Goal: Transaction & Acquisition: Subscribe to service/newsletter

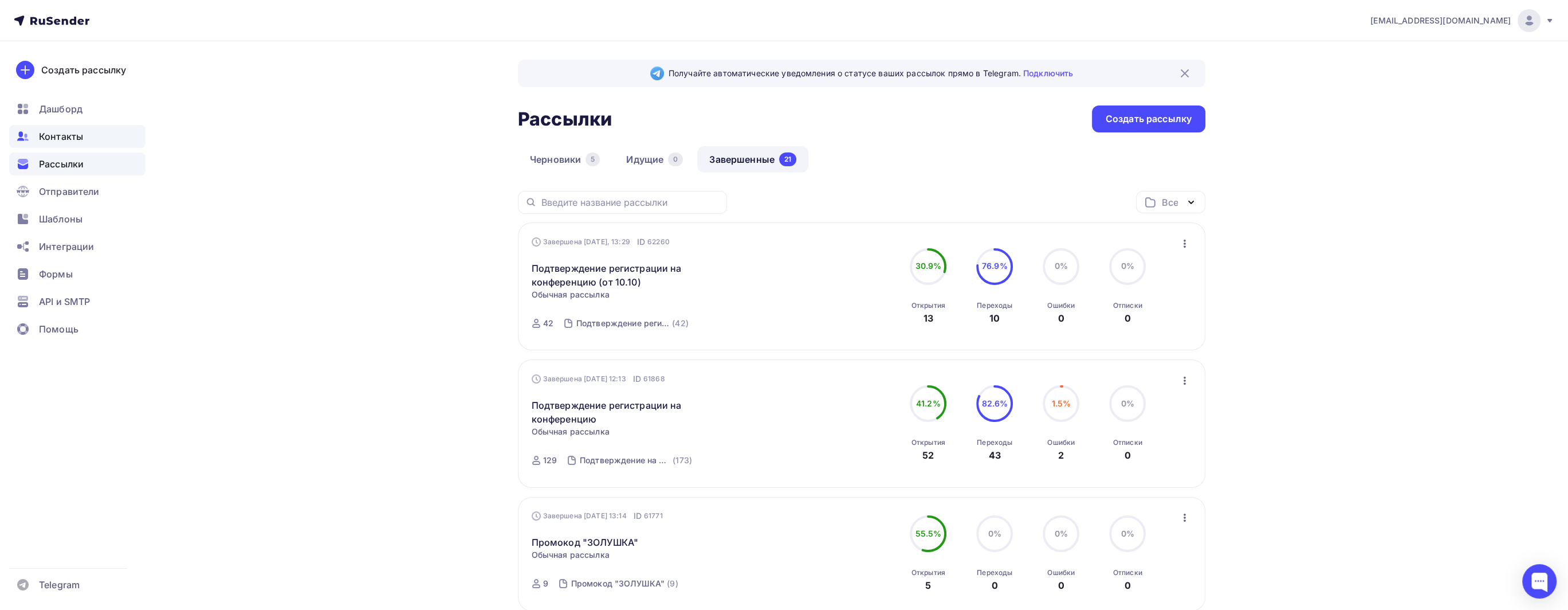
click at [54, 129] on div "Контакты" at bounding box center [77, 136] width 137 height 23
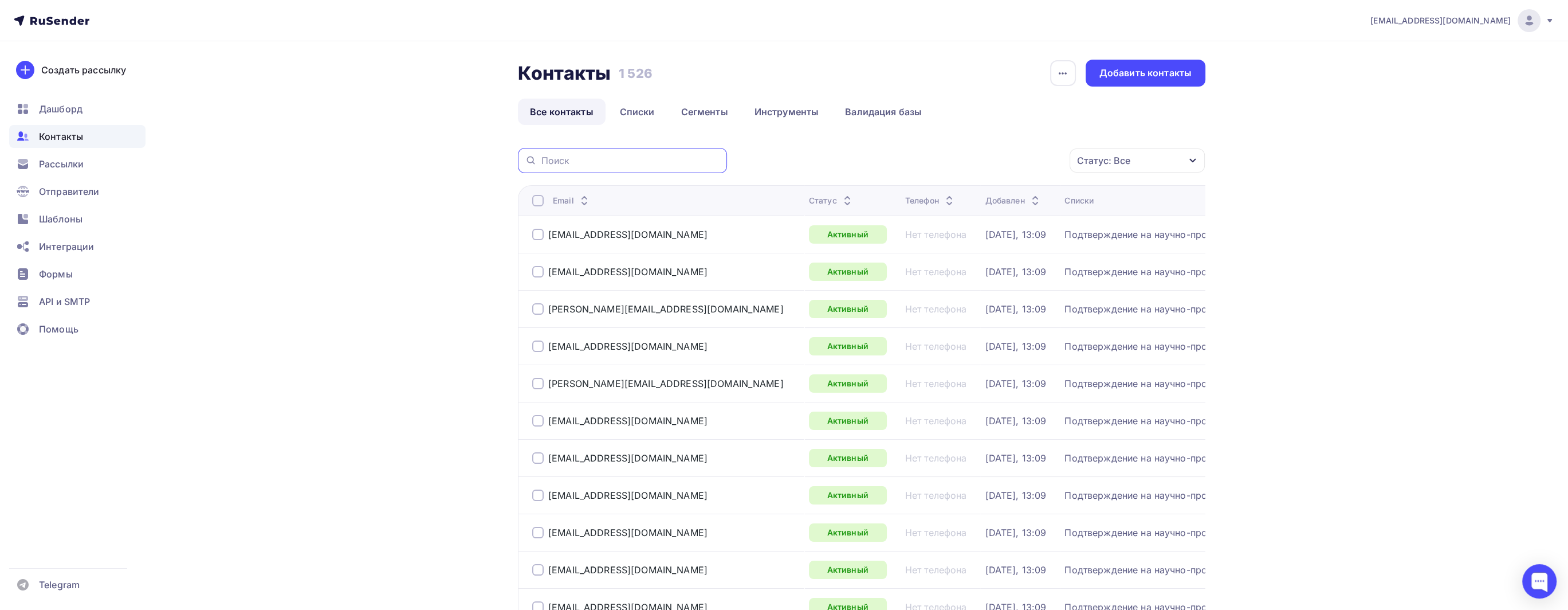
click at [558, 160] on input "text" at bounding box center [631, 161] width 179 height 13
paste input "[EMAIL_ADDRESS][DOMAIN_NAME]"
type input "[EMAIL_ADDRESS][DOMAIN_NAME]"
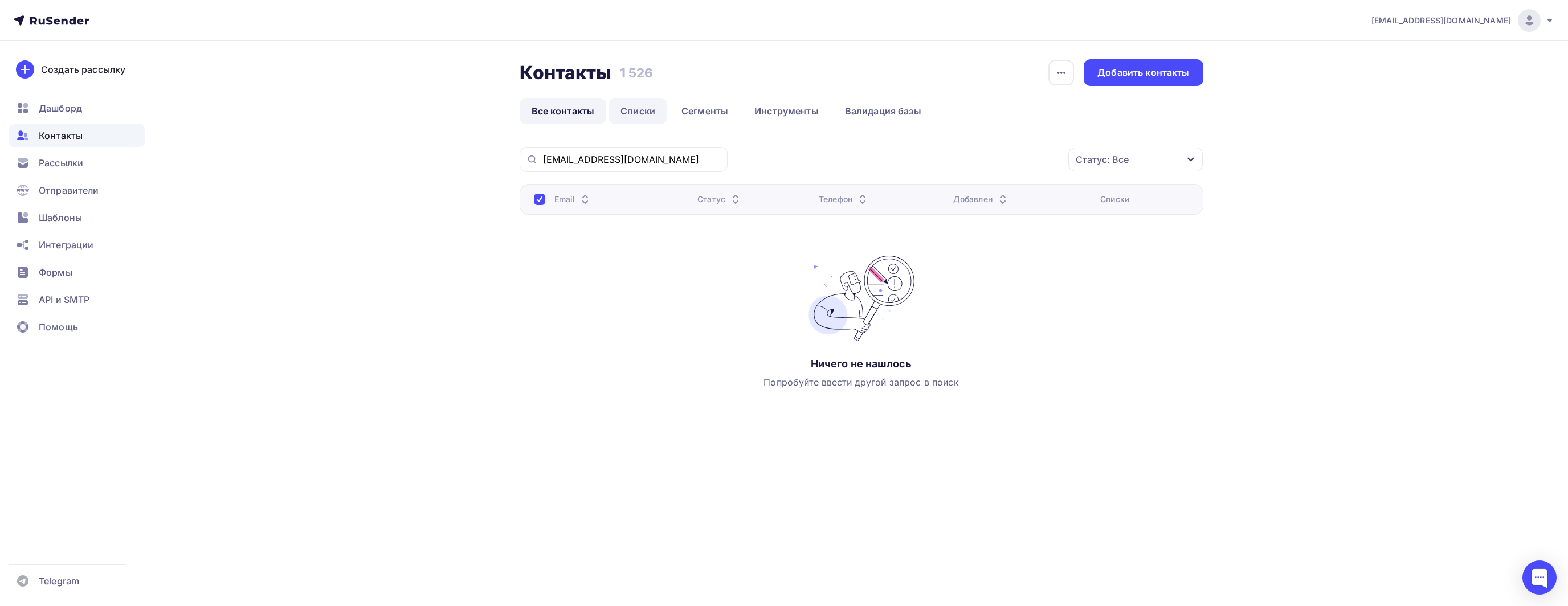
click at [634, 122] on link "Списки" at bounding box center [638, 111] width 59 height 26
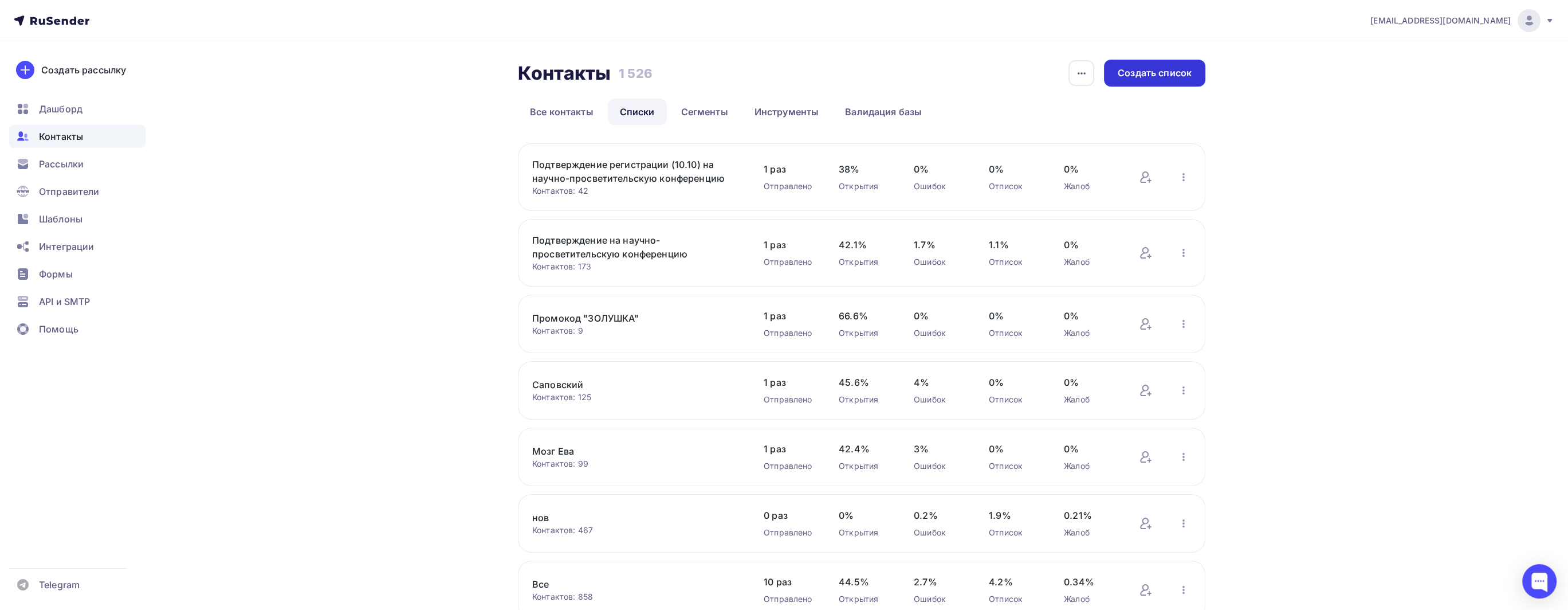
click at [1133, 76] on div "Создать список" at bounding box center [1154, 73] width 74 height 13
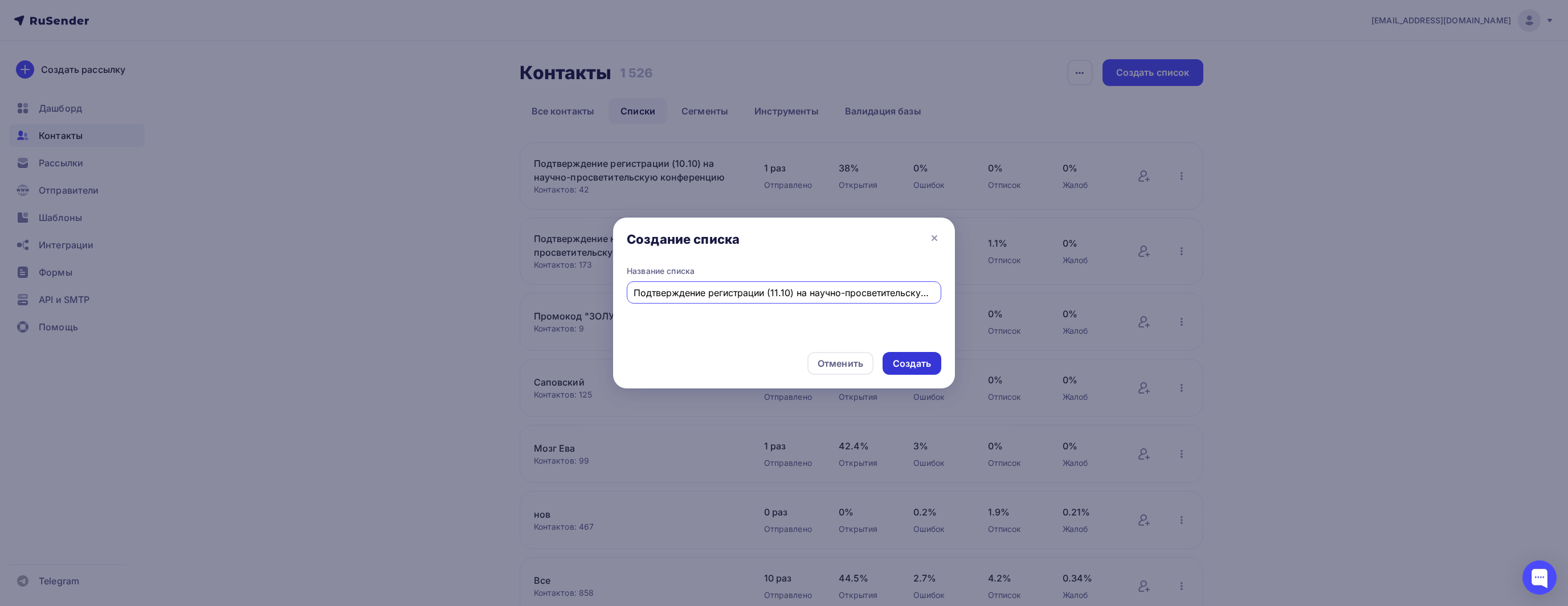
type input "Подтверждение регистрации (11.10) на научно-просветительскую конференцию"
click at [901, 365] on div "Создать" at bounding box center [912, 363] width 39 height 13
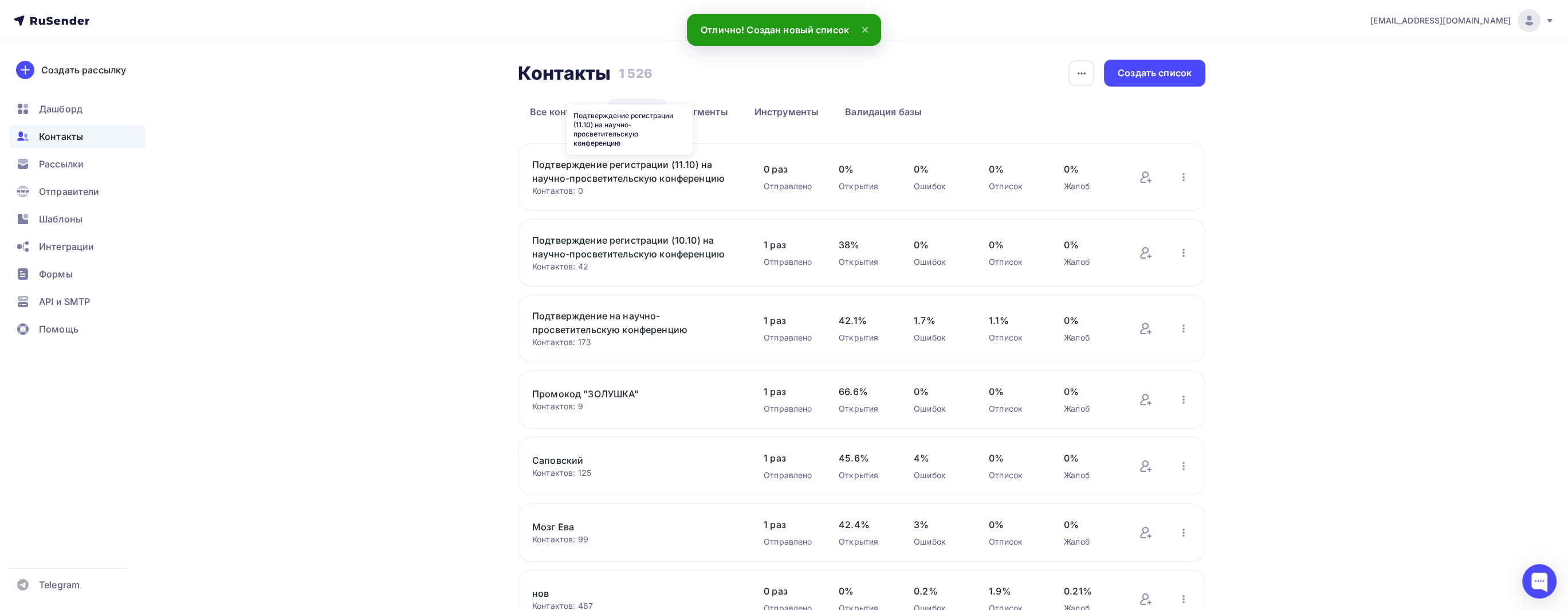
click at [672, 166] on link "Подтверждение регистрации (11.10) на научно-просветительскую конференцию" at bounding box center [629, 171] width 195 height 27
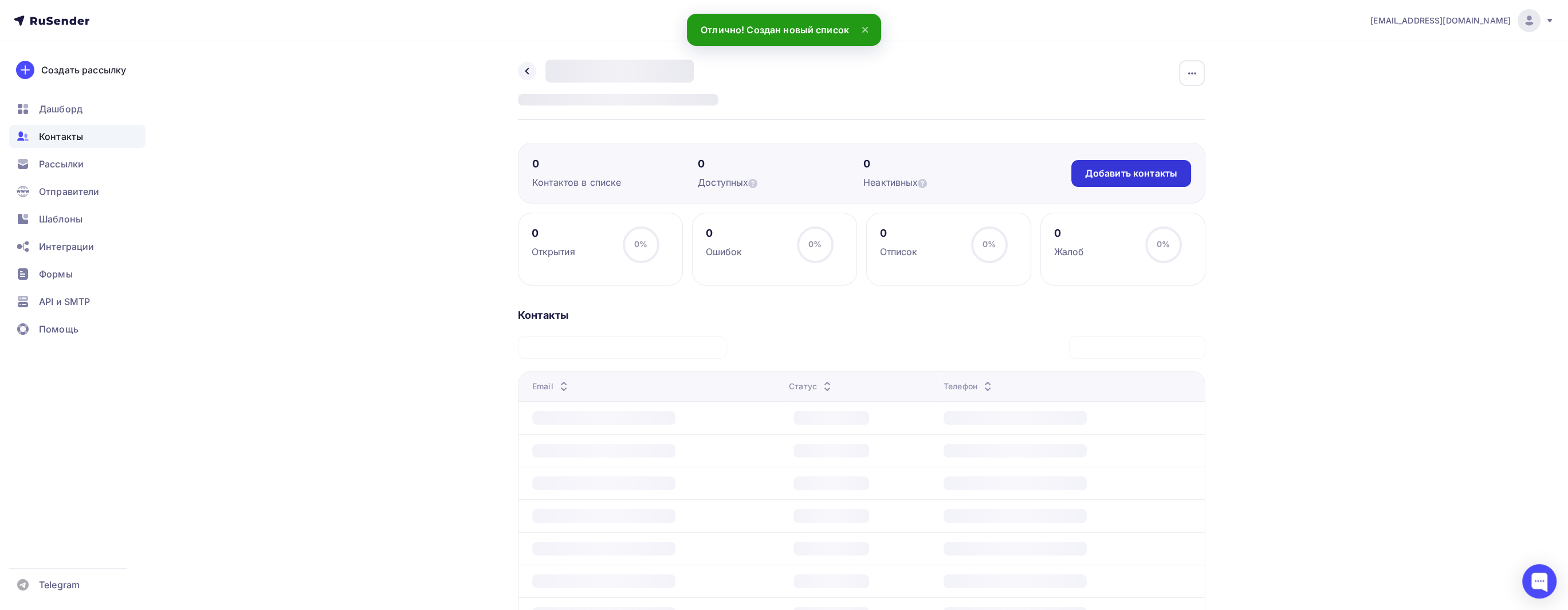
click at [1120, 165] on div "Назад Подтверждение регистрации (11.10) на научно-просветительскую конференцию …" at bounding box center [862, 408] width 687 height 697
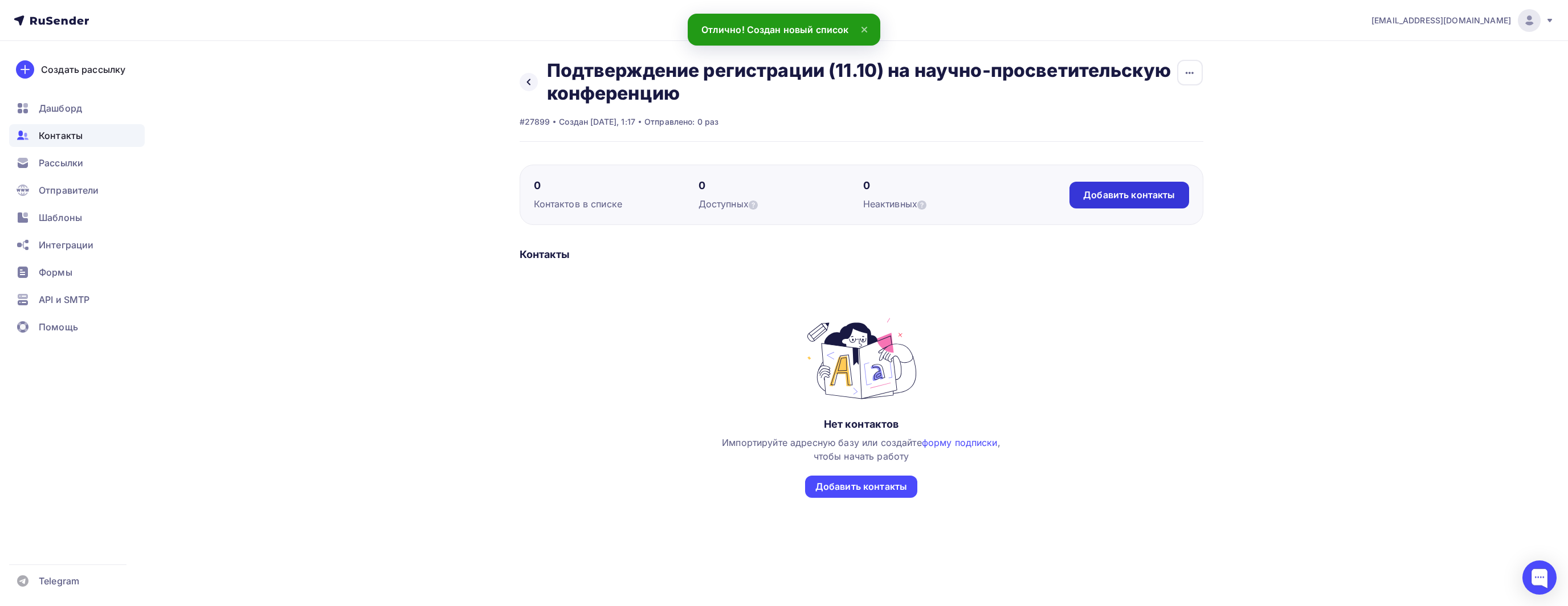
click at [1147, 201] on div "Добавить контакты" at bounding box center [1129, 195] width 119 height 27
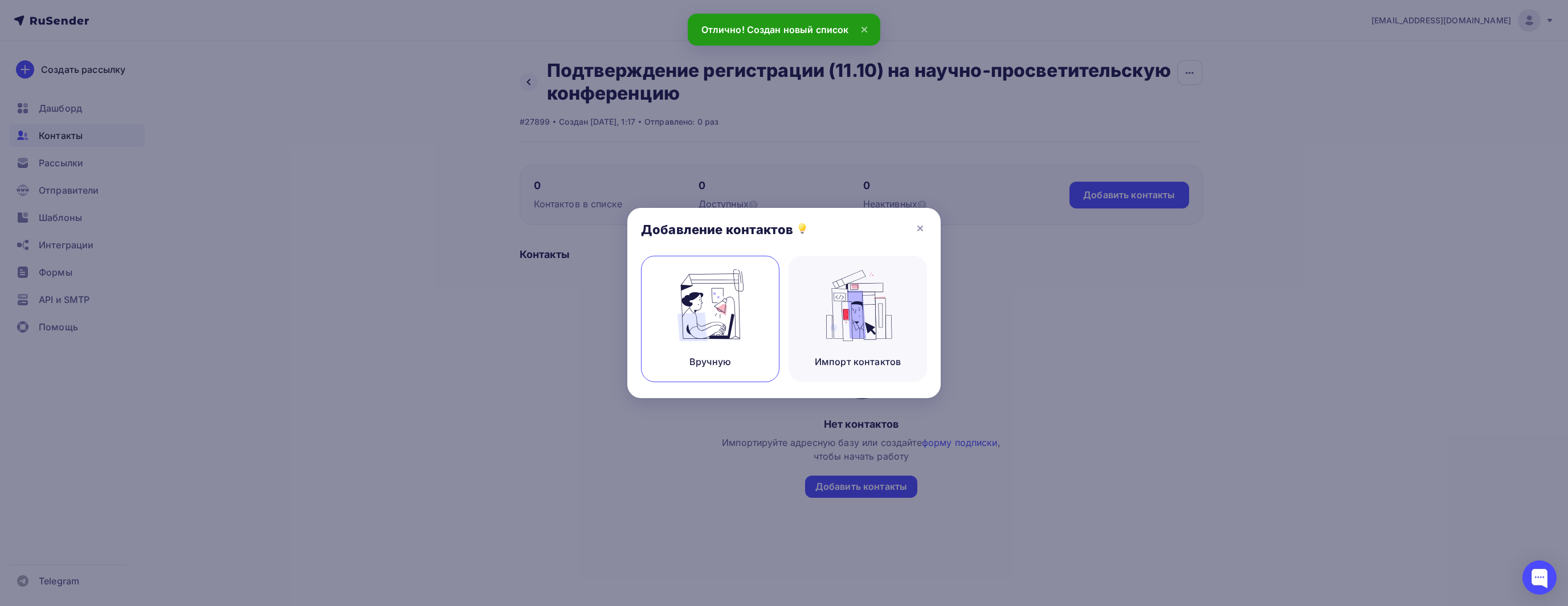
click at [668, 316] on div "Вручную" at bounding box center [710, 318] width 139 height 127
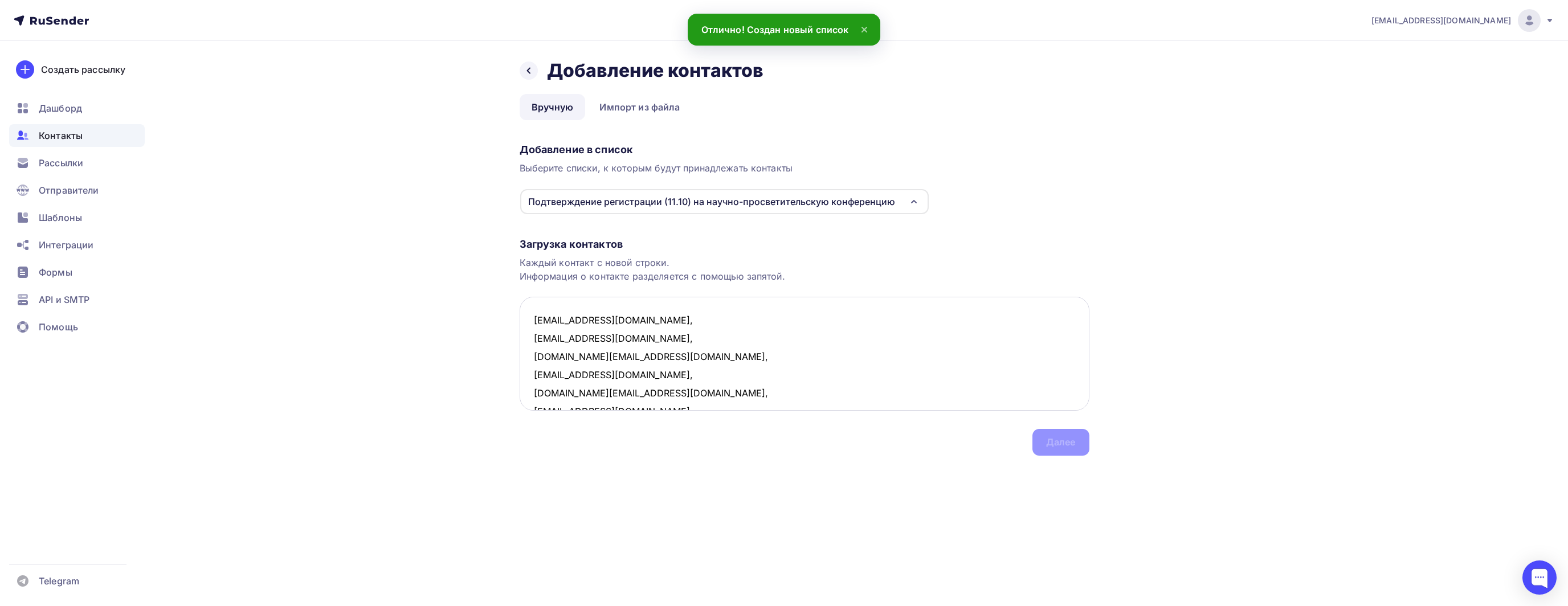
scroll to position [644, 0]
type textarea "[EMAIL_ADDRESS][DOMAIN_NAME], [EMAIL_ADDRESS][DOMAIN_NAME], [DOMAIN_NAME][EMAIL…"
click at [1053, 439] on div "Далее" at bounding box center [1061, 442] width 29 height 13
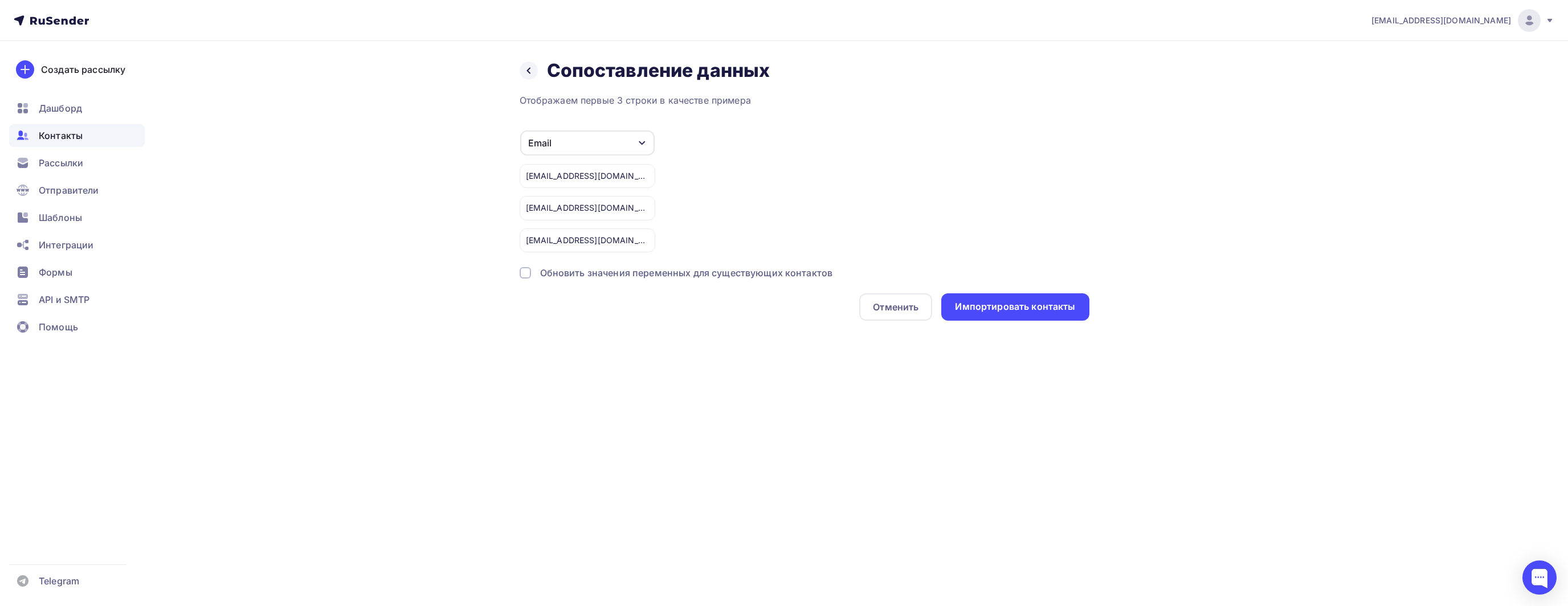
click at [1451, 390] on div "[EMAIL_ADDRESS][DOMAIN_NAME] Аккаунт Тарифы Выйти Создать рассылку [GEOGRAPHIC_…" at bounding box center [784, 303] width 1568 height 606
click at [1028, 310] on div "Импортировать контакты" at bounding box center [1015, 306] width 120 height 13
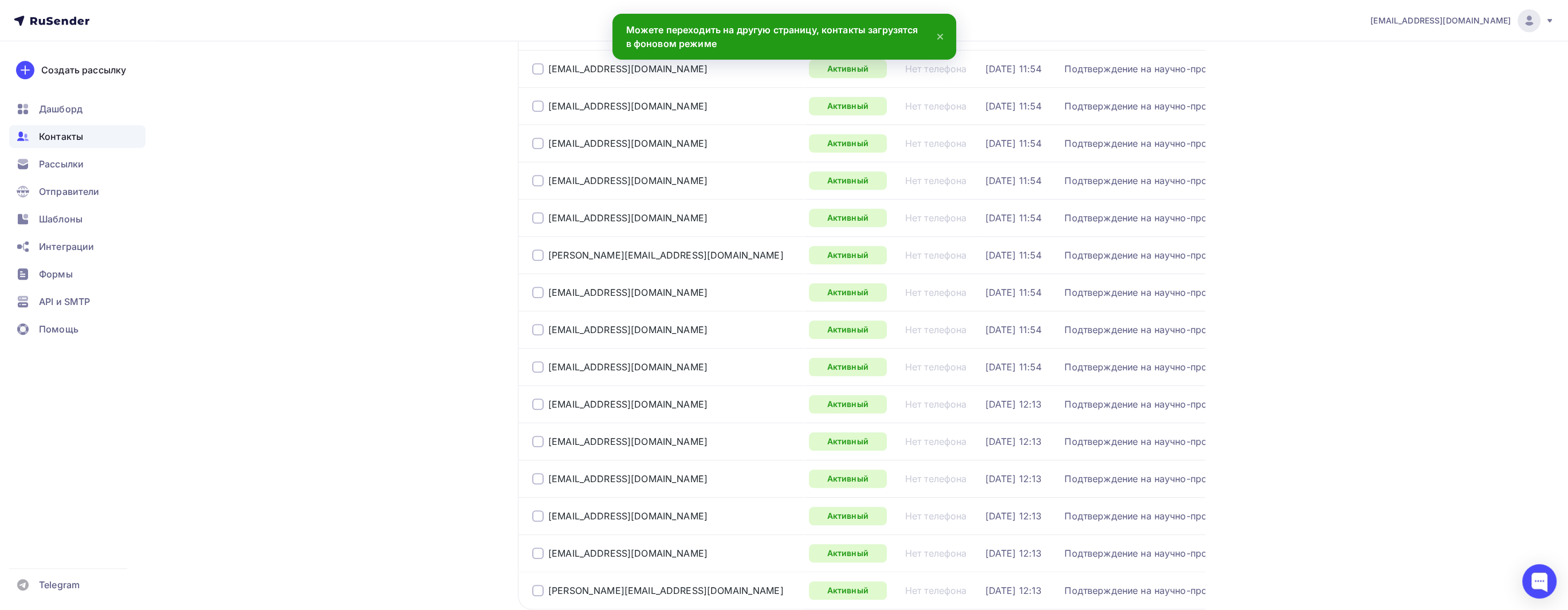
scroll to position [1588, 0]
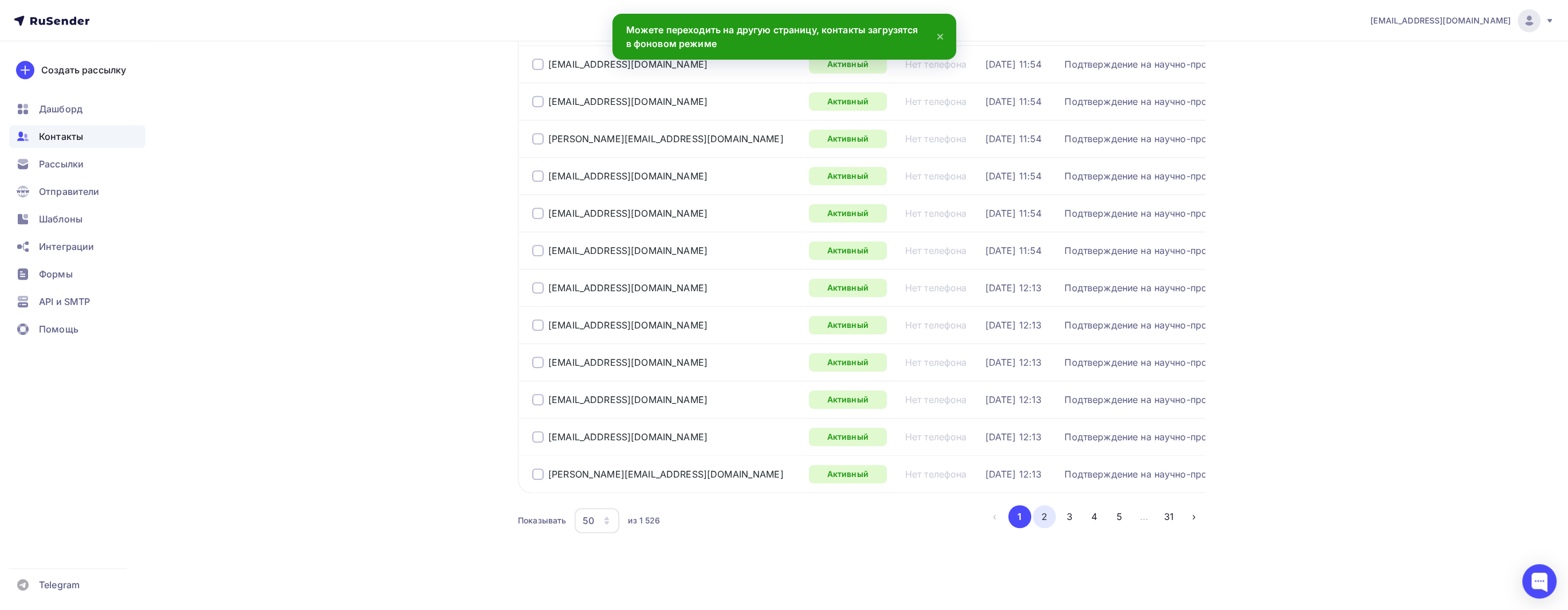
click at [1043, 521] on button "2" at bounding box center [1044, 516] width 23 height 23
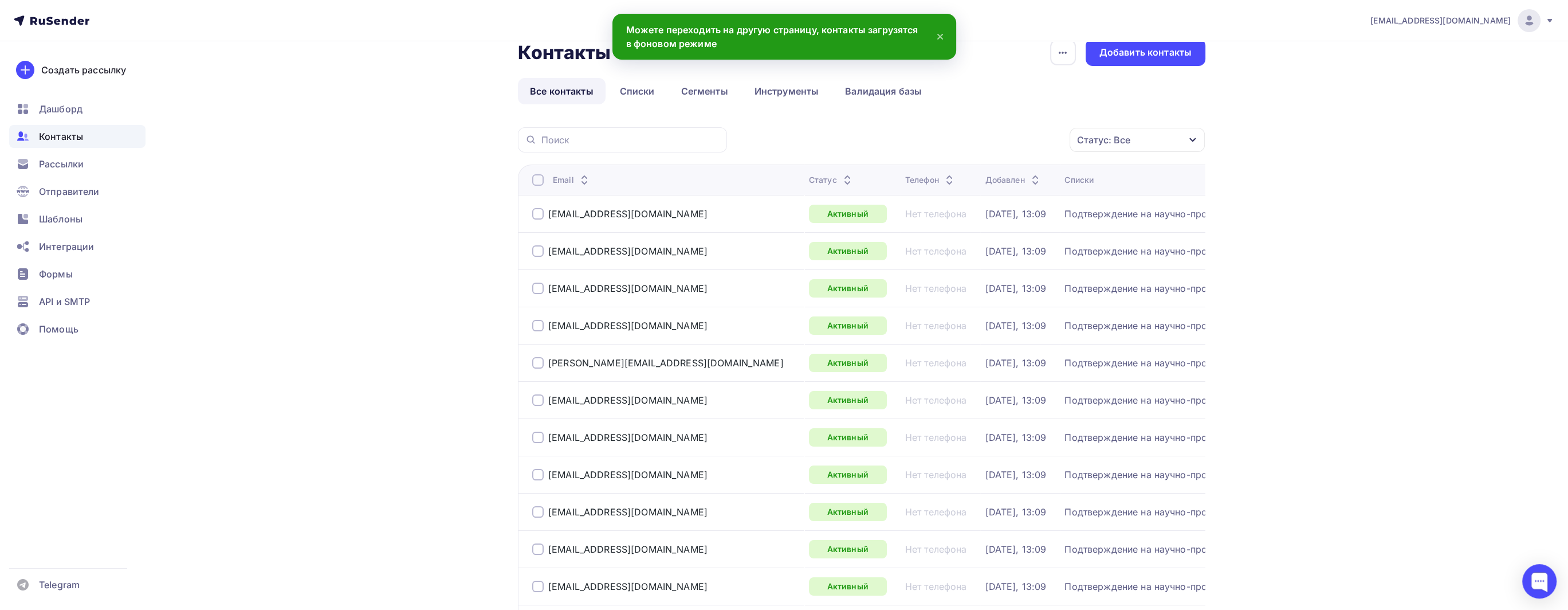
scroll to position [0, 0]
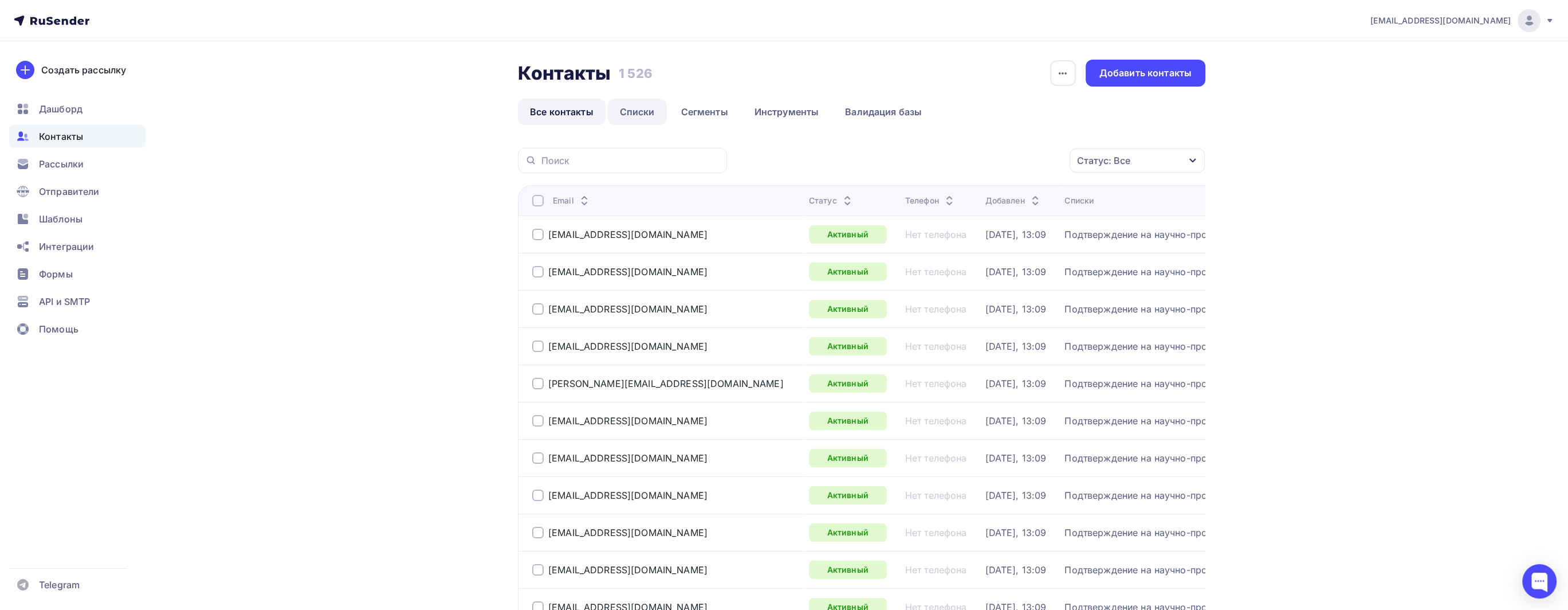
click at [636, 106] on link "Списки" at bounding box center [637, 111] width 59 height 26
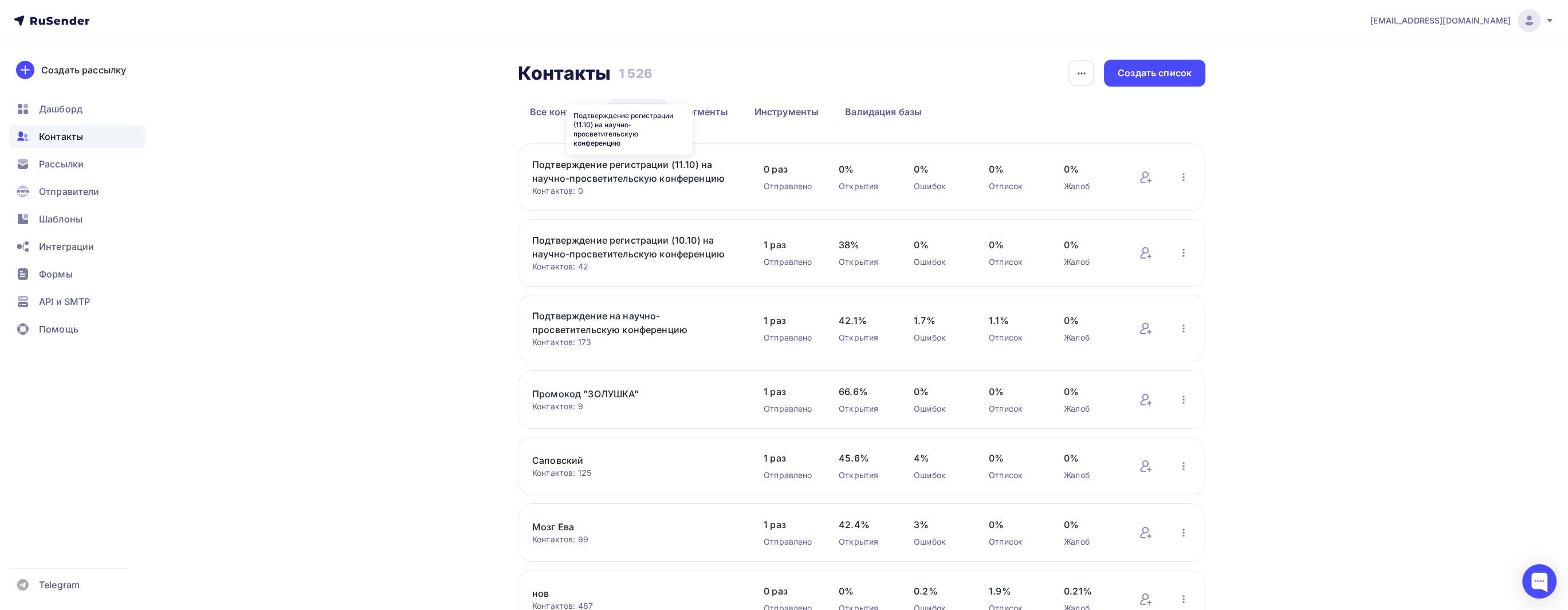
click at [692, 163] on link "Подтверждение регистрации (11.10) на научно-просветительскую конференцию" at bounding box center [629, 171] width 195 height 27
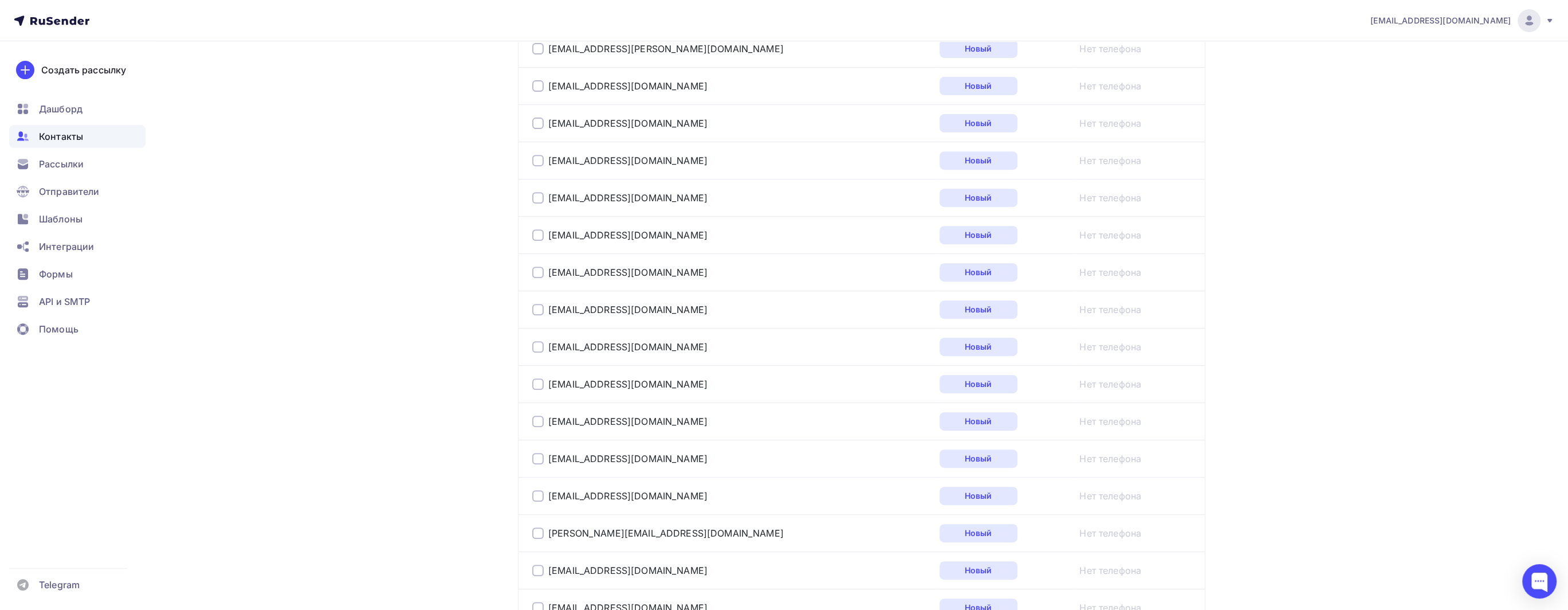
scroll to position [654, 0]
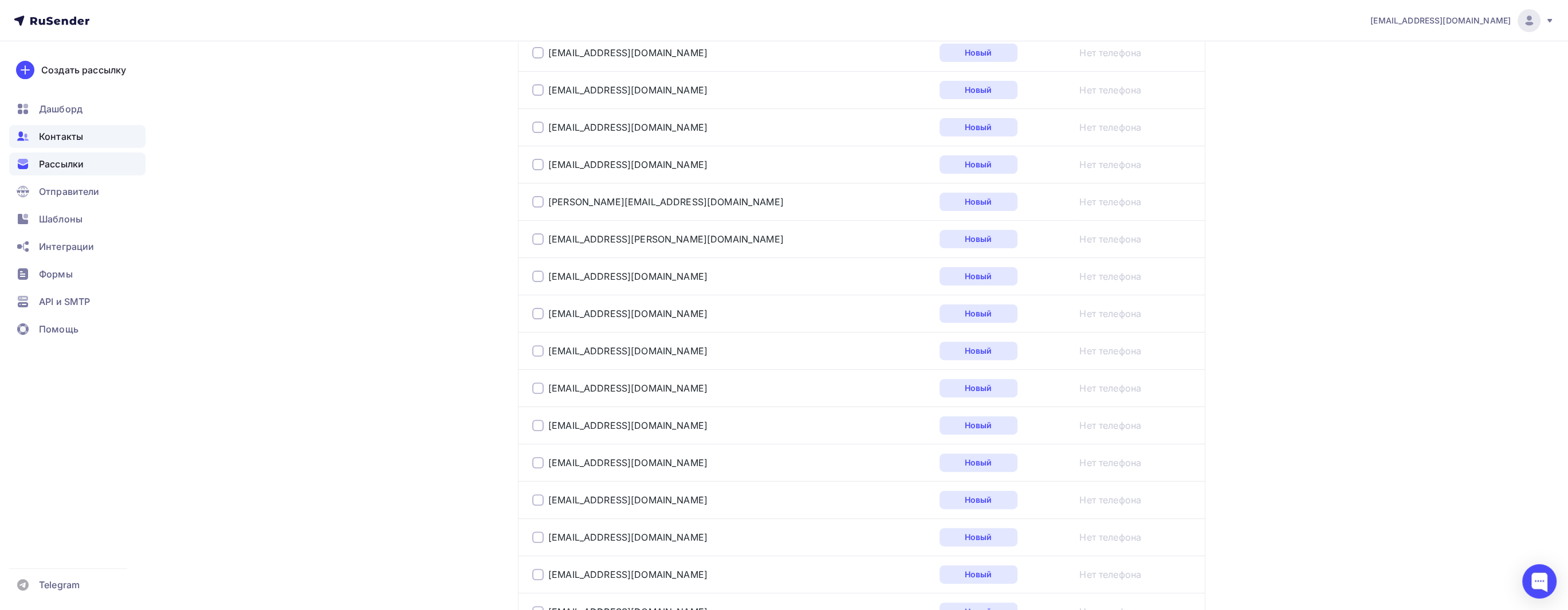
click at [71, 164] on span "Рассылки" at bounding box center [61, 164] width 44 height 14
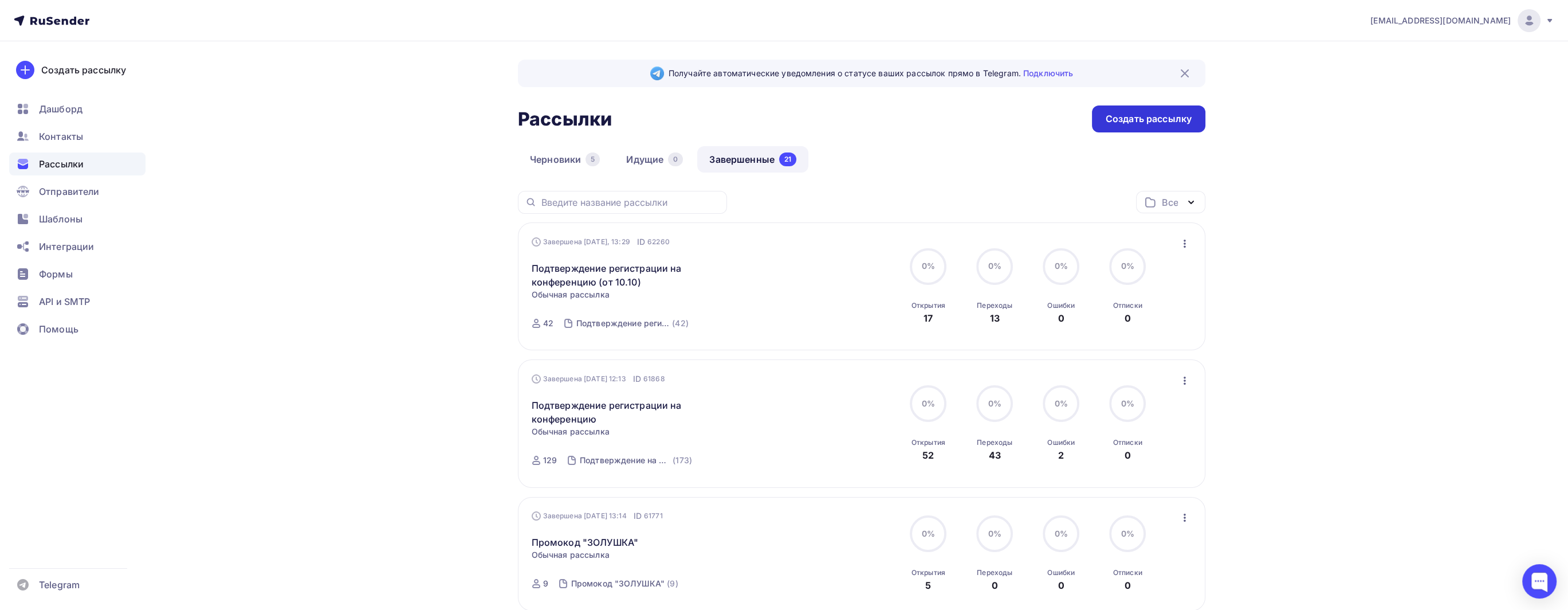
click at [1156, 121] on div "Создать рассылку" at bounding box center [1148, 118] width 86 height 13
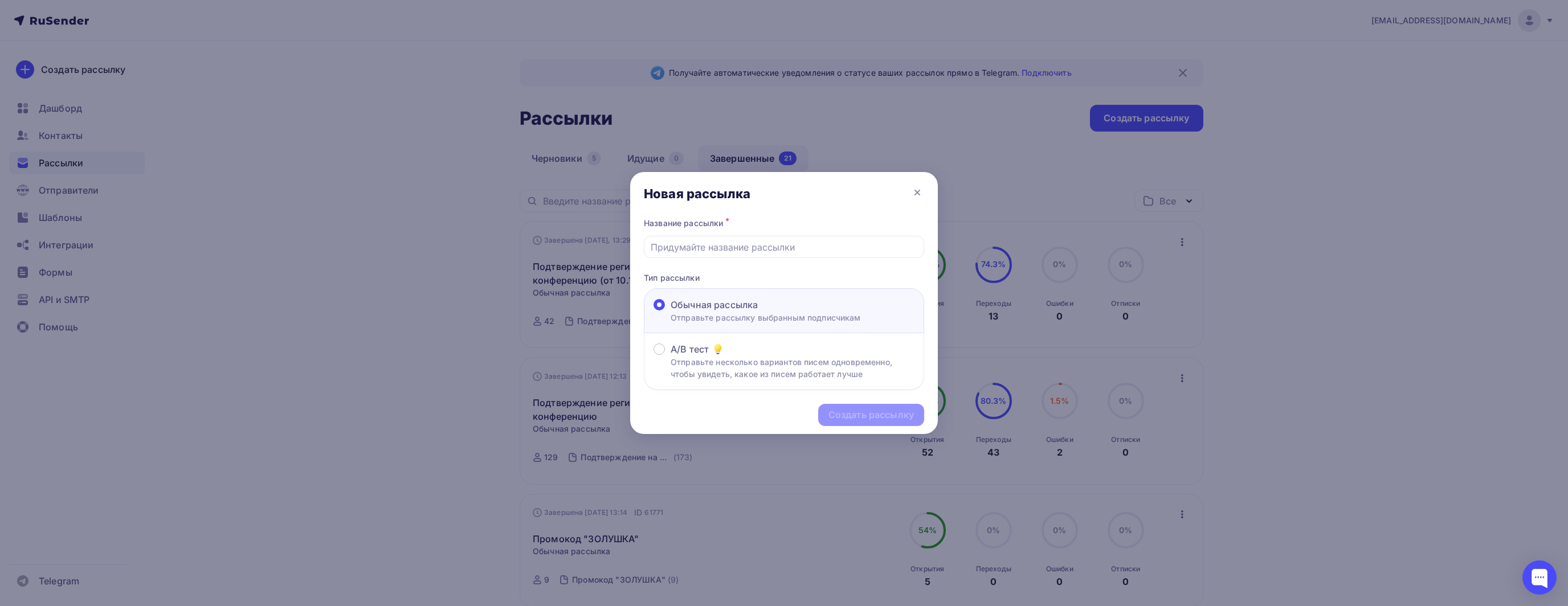
click at [834, 400] on div "Создать рассылку" at bounding box center [784, 414] width 307 height 50
click at [788, 244] on input "text" at bounding box center [784, 247] width 268 height 14
click at [915, 195] on icon at bounding box center [917, 192] width 5 height 5
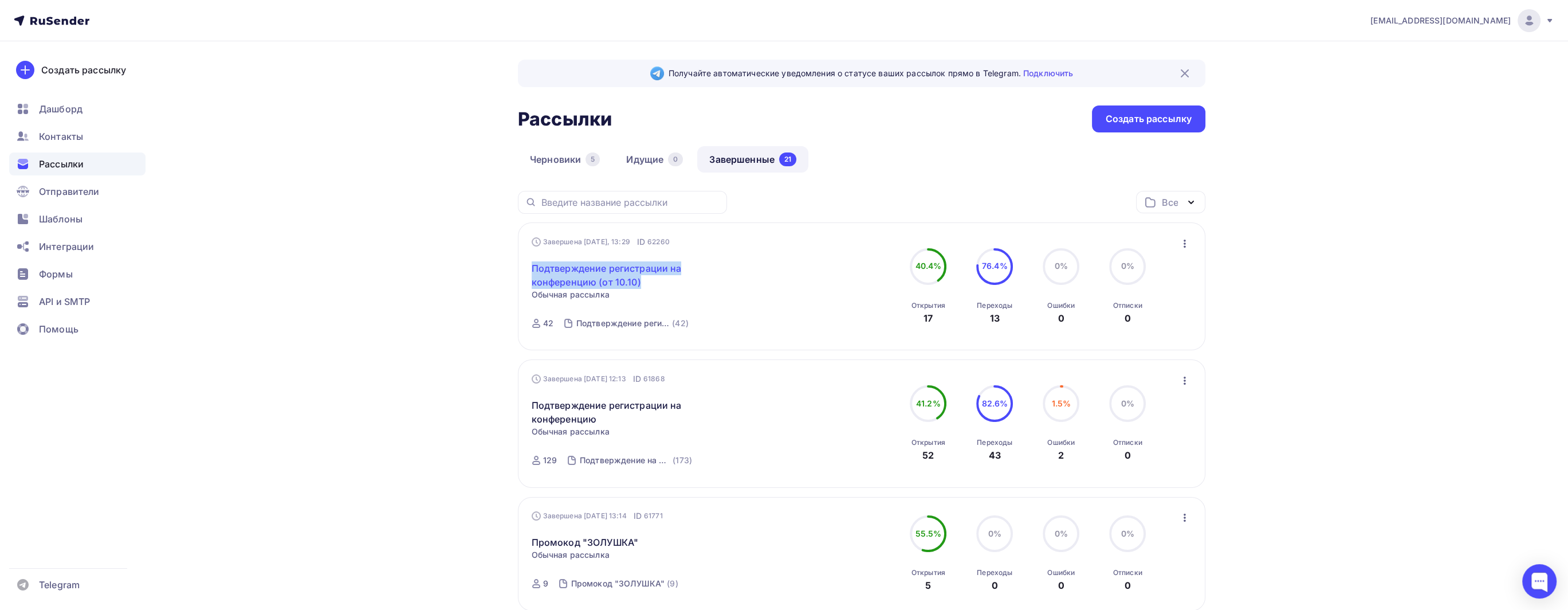
drag, startPoint x: 529, startPoint y: 266, endPoint x: 650, endPoint y: 278, distance: 121.6
click at [650, 278] on div "Завершена [DATE], 13:29 ID 62260 Подтверждение регистрации на конференцию (от 1…" at bounding box center [862, 286] width 687 height 127
copy link "Подтверждение регистрации на конференцию (от 10.10)"
click at [1132, 120] on div "Создать рассылку" at bounding box center [1148, 118] width 86 height 13
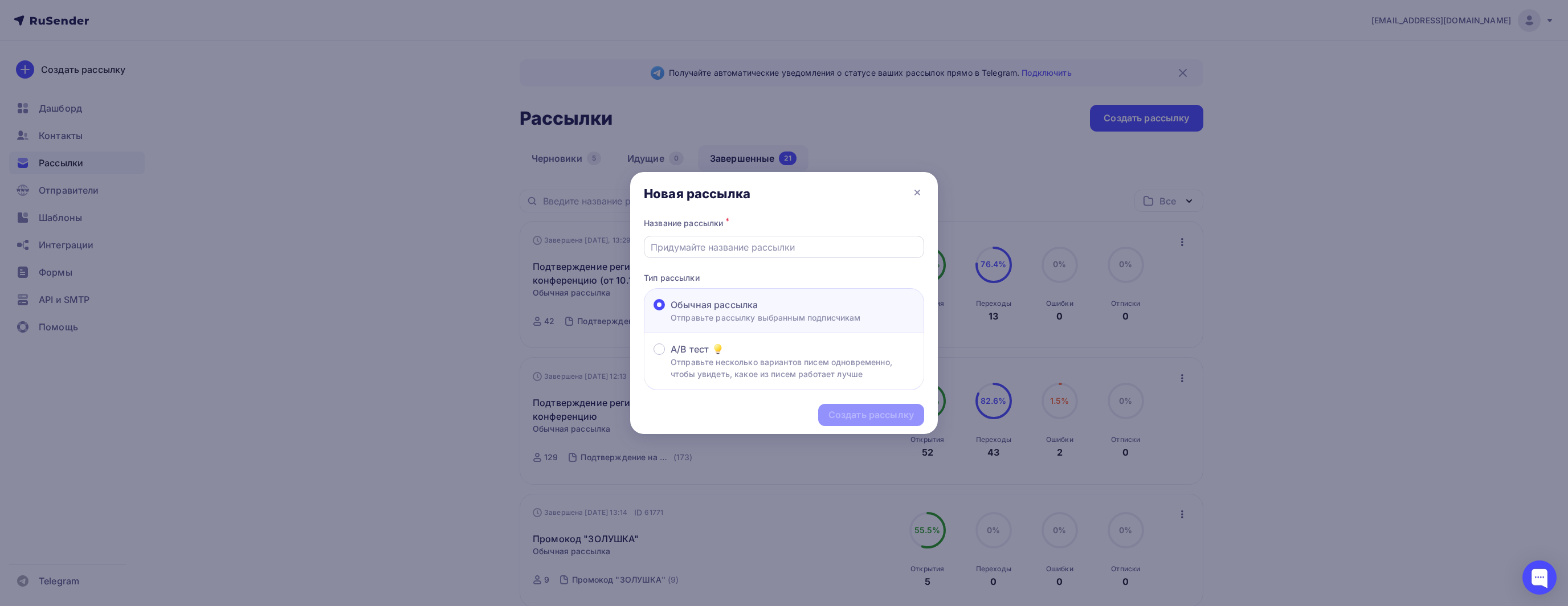
click at [765, 240] on input "text" at bounding box center [784, 247] width 268 height 14
paste input "Подтверждение регистрации на конференцию (от 10.10)"
click at [888, 245] on input "Подтверждение регистрации на конференцию (от 10.10)" at bounding box center [784, 247] width 268 height 14
click at [880, 246] on input "Подтверждение регистрации на конференцию (от 10.10)" at bounding box center [784, 247] width 268 height 14
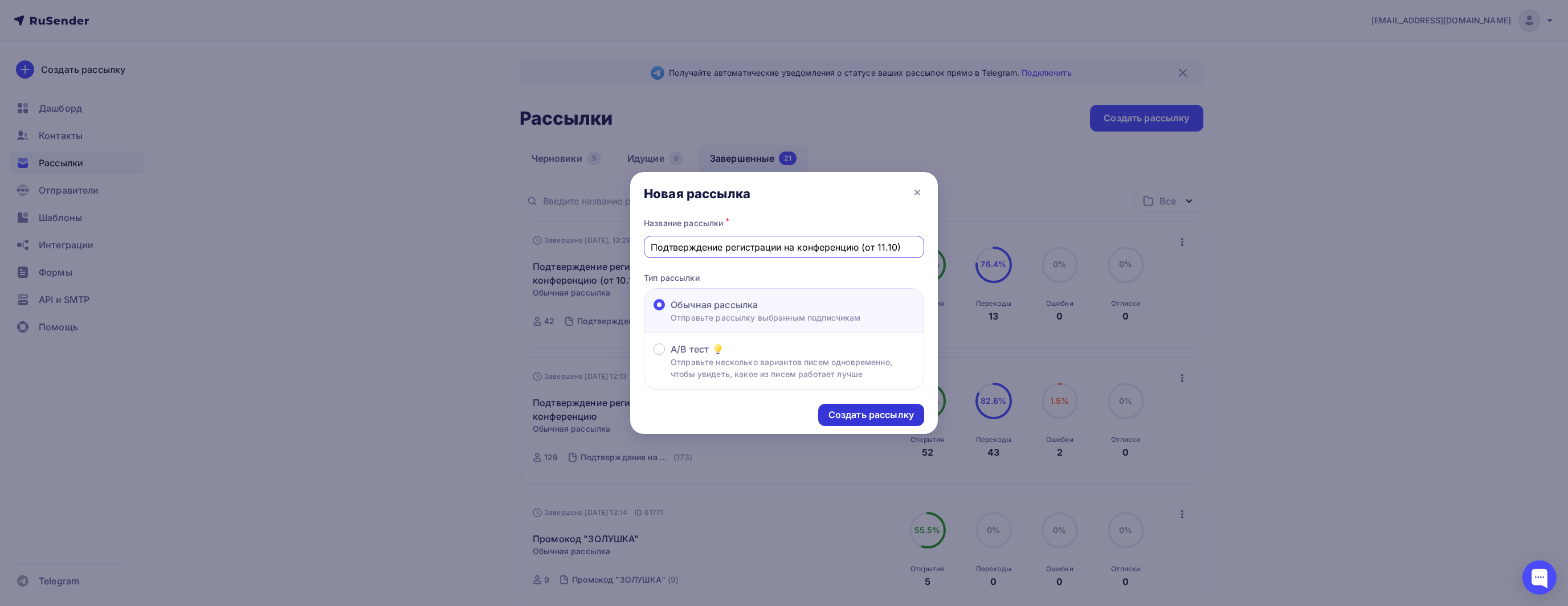
type input "Подтверждение регистрации на конференцию (от 11.10)"
click at [903, 413] on div "Создать рассылку" at bounding box center [871, 414] width 85 height 13
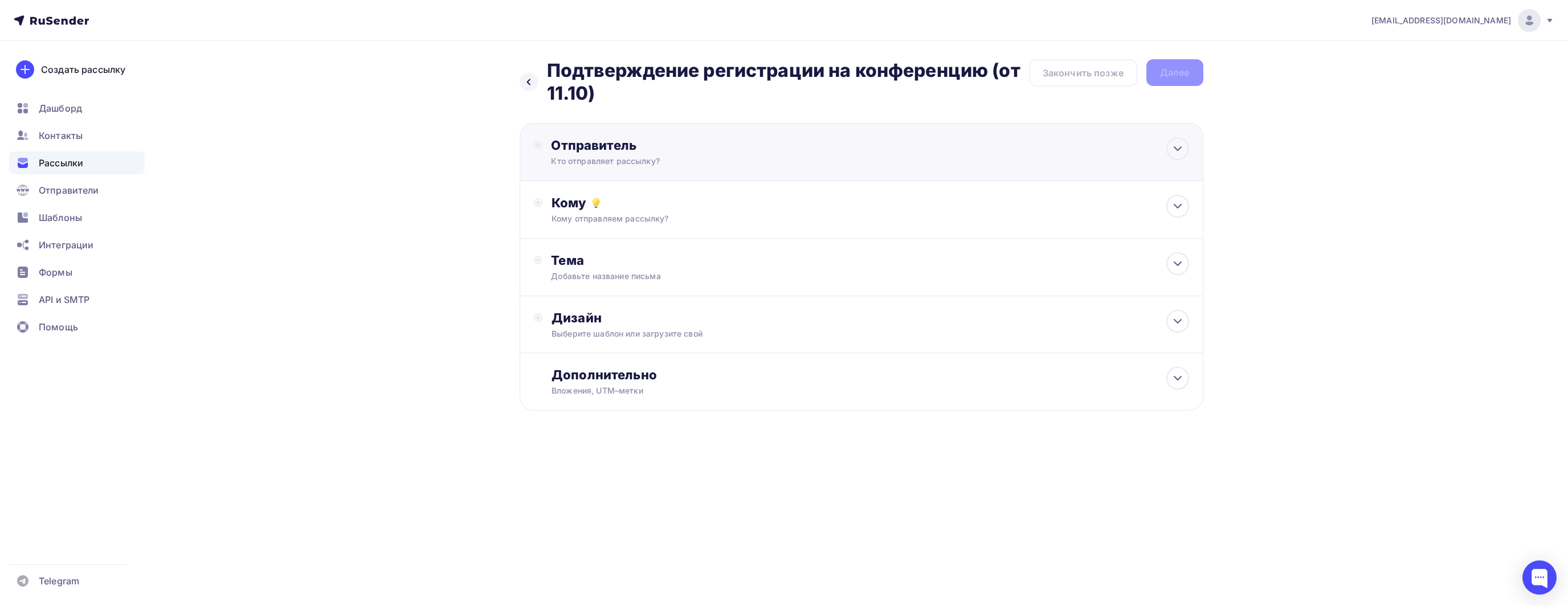
click at [727, 142] on div "Отправитель" at bounding box center [674, 145] width 247 height 16
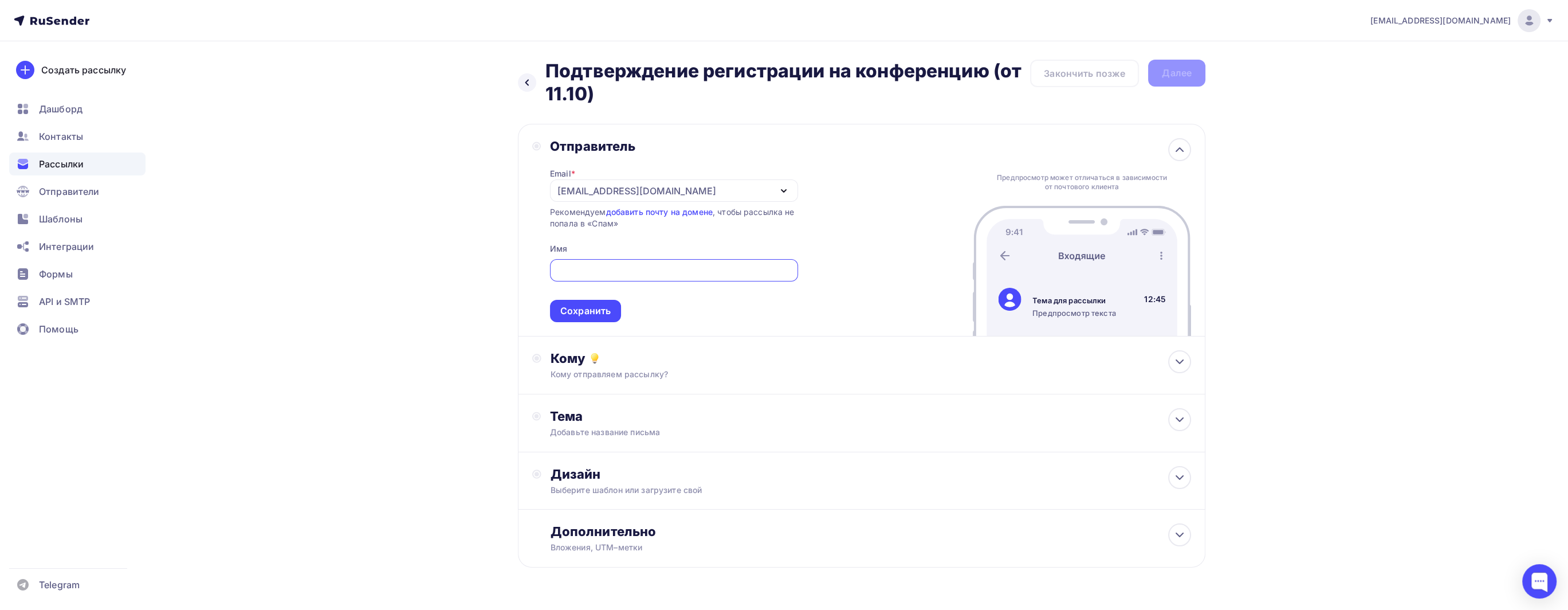
click at [650, 191] on div "[EMAIL_ADDRESS][DOMAIN_NAME]" at bounding box center [674, 191] width 248 height 23
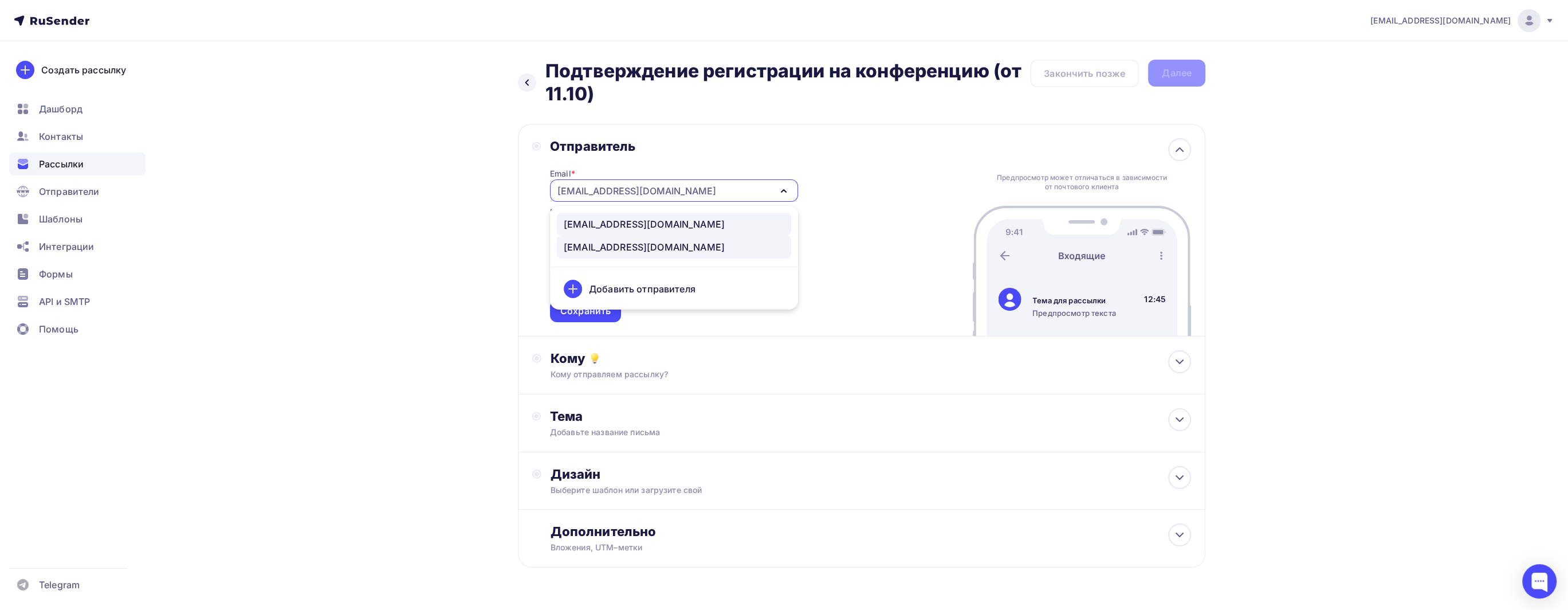
click at [653, 220] on div "[EMAIL_ADDRESS][DOMAIN_NAME]" at bounding box center [674, 224] width 220 height 14
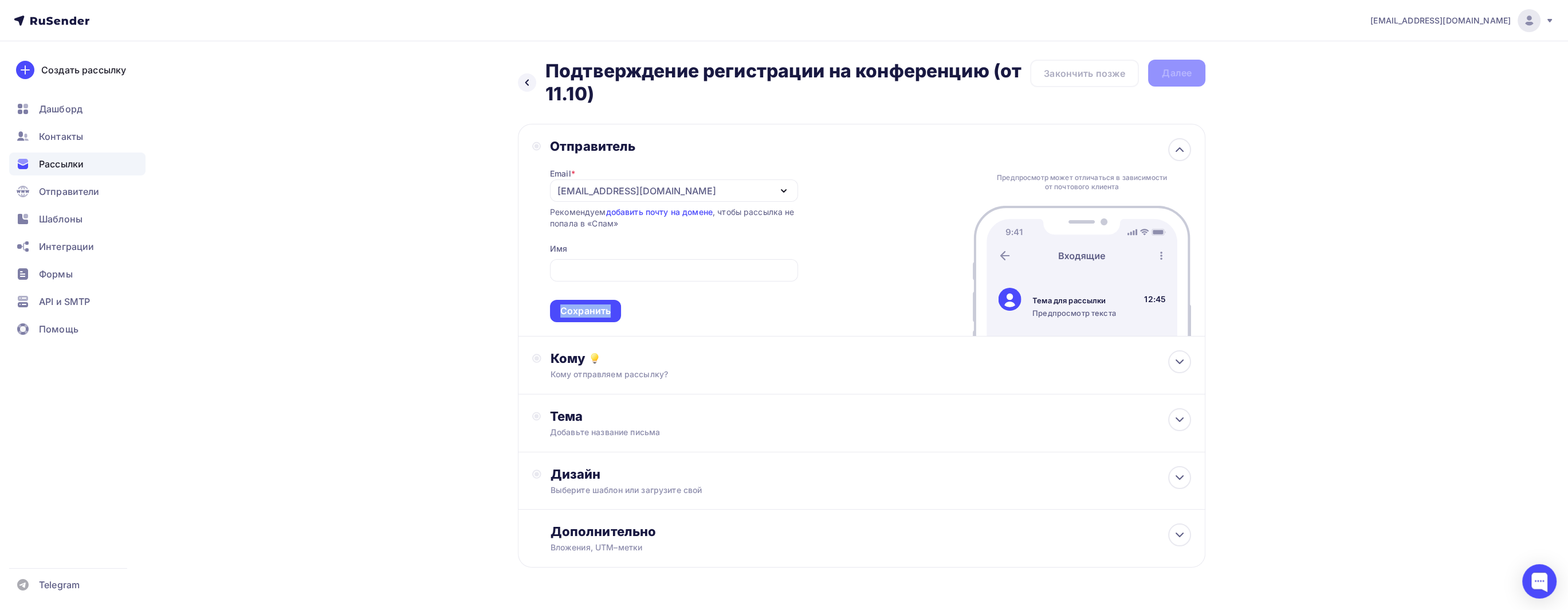
drag, startPoint x: 665, startPoint y: 279, endPoint x: 668, endPoint y: 285, distance: 6.7
click at [668, 285] on span "Сохранить" at bounding box center [674, 288] width 248 height 68
click at [687, 266] on input "text" at bounding box center [674, 270] width 235 height 14
click at [685, 266] on input "text" at bounding box center [674, 270] width 235 height 14
type input "ы"
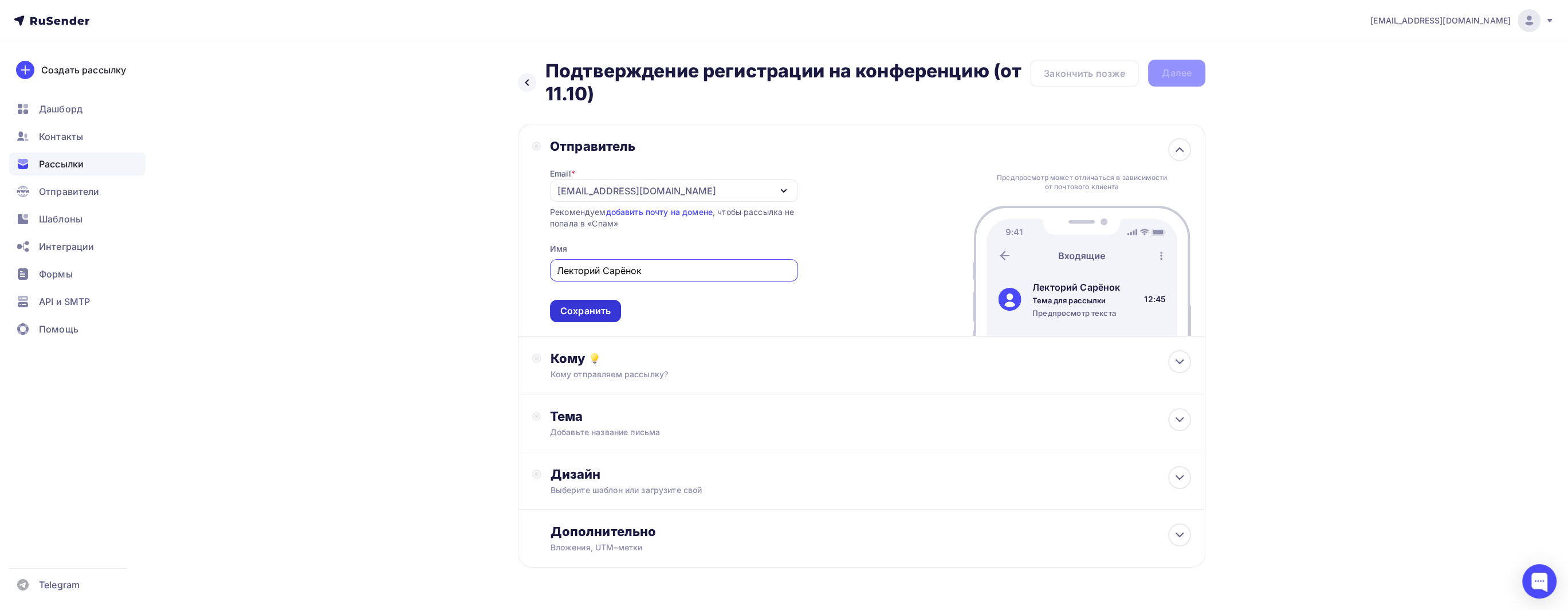
type input "Лекторий Сарёнок"
click at [589, 313] on div "Сохранить" at bounding box center [586, 311] width 51 height 13
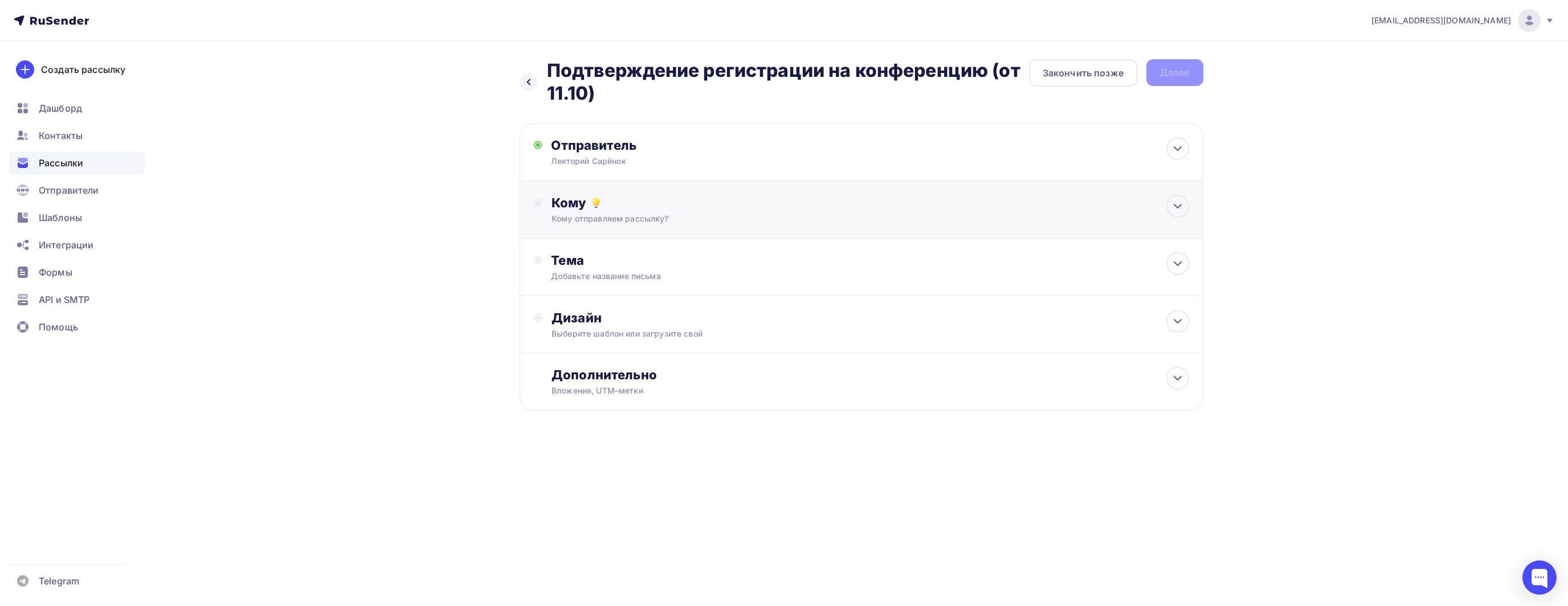
click at [667, 216] on div "Кому отправляем рассылку?" at bounding box center [838, 218] width 574 height 11
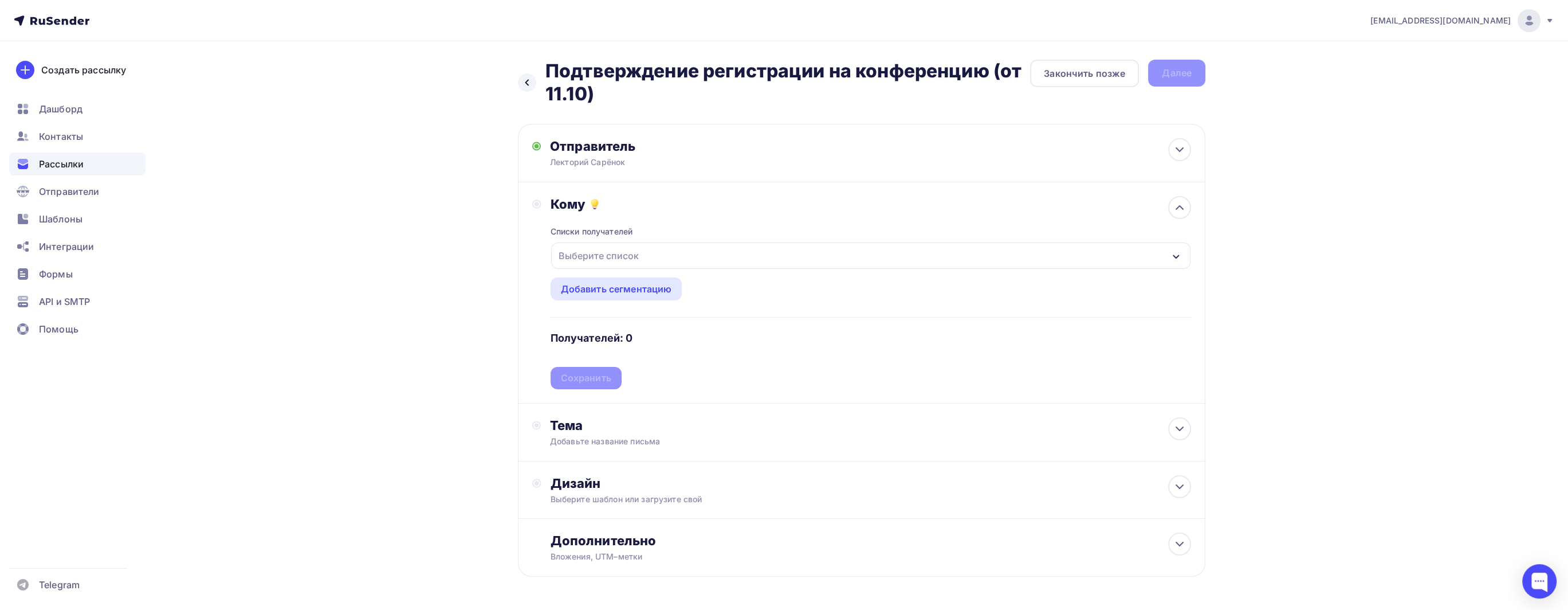
click at [666, 260] on div "Выберите список" at bounding box center [871, 255] width 639 height 26
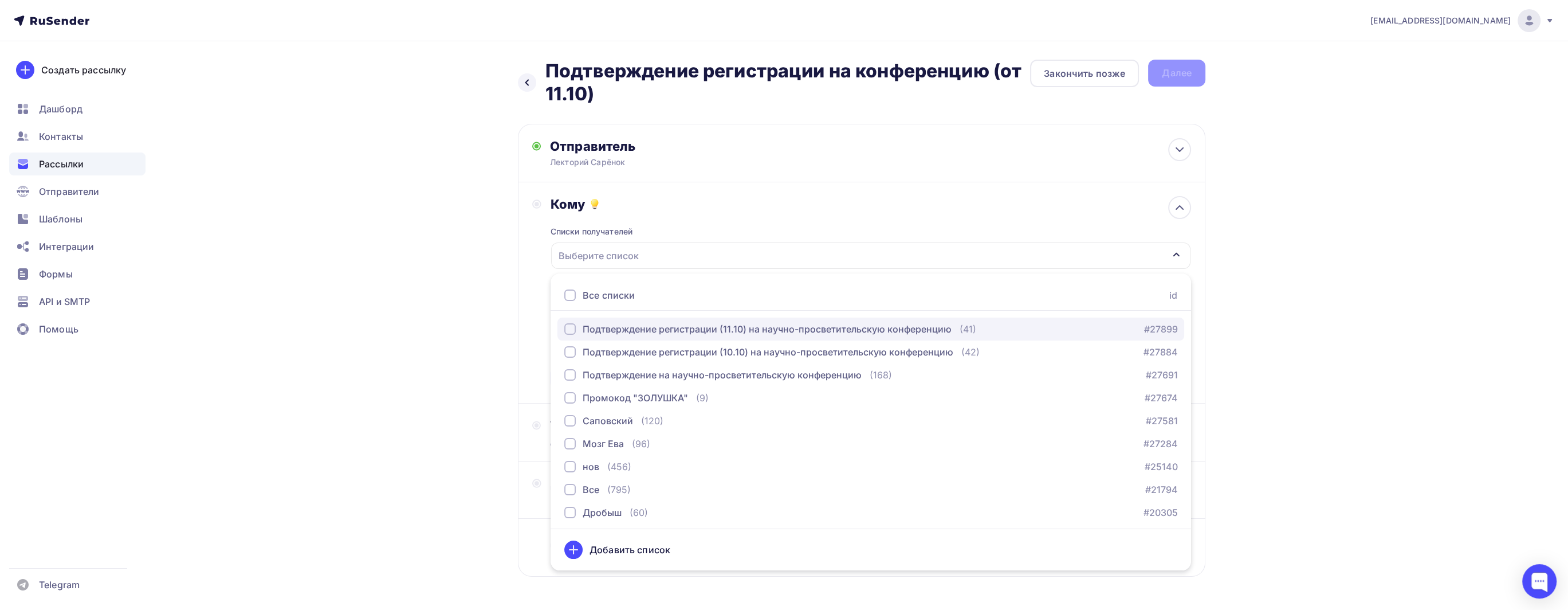
click at [720, 328] on div "Подтверждение регистрации (11.10) на научно-просветительскую конференцию" at bounding box center [767, 329] width 369 height 14
click at [383, 241] on div "Назад Подтверждение регистрации на конференцию (от 11.10) Подтверждение регистр…" at bounding box center [784, 346] width 939 height 609
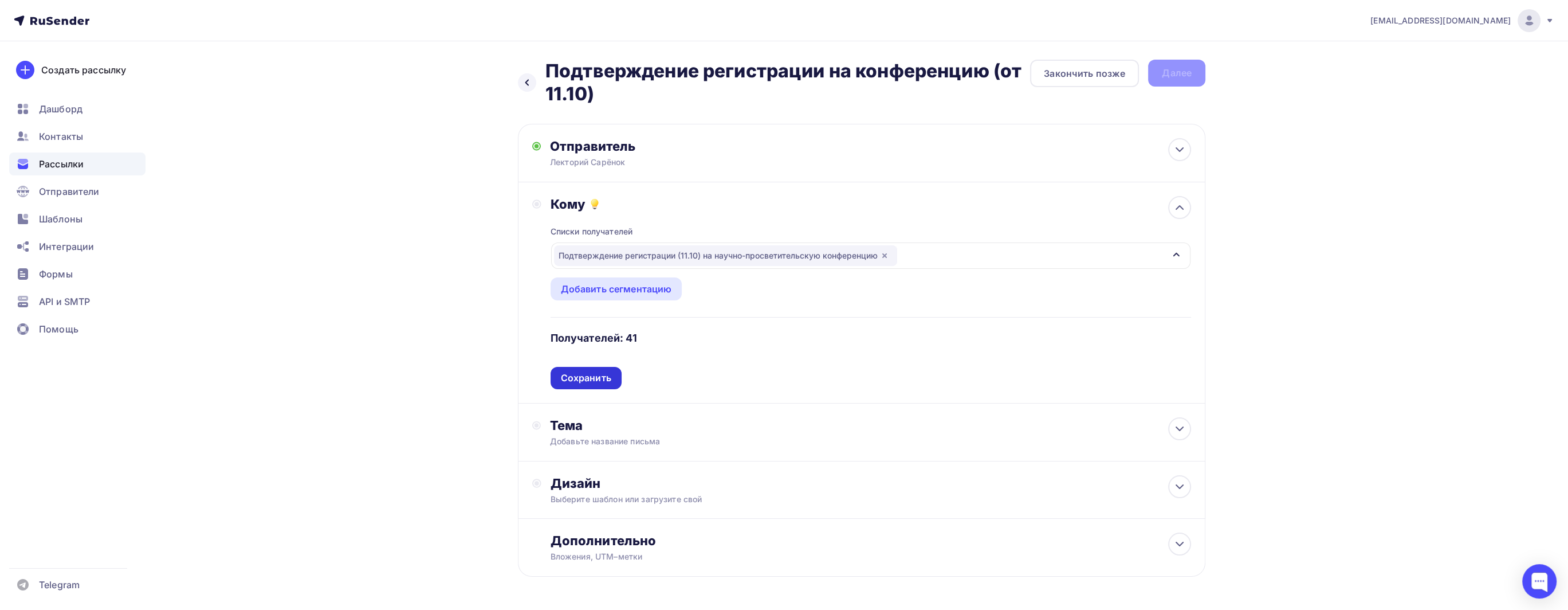
click at [598, 371] on div "Сохранить" at bounding box center [587, 378] width 51 height 13
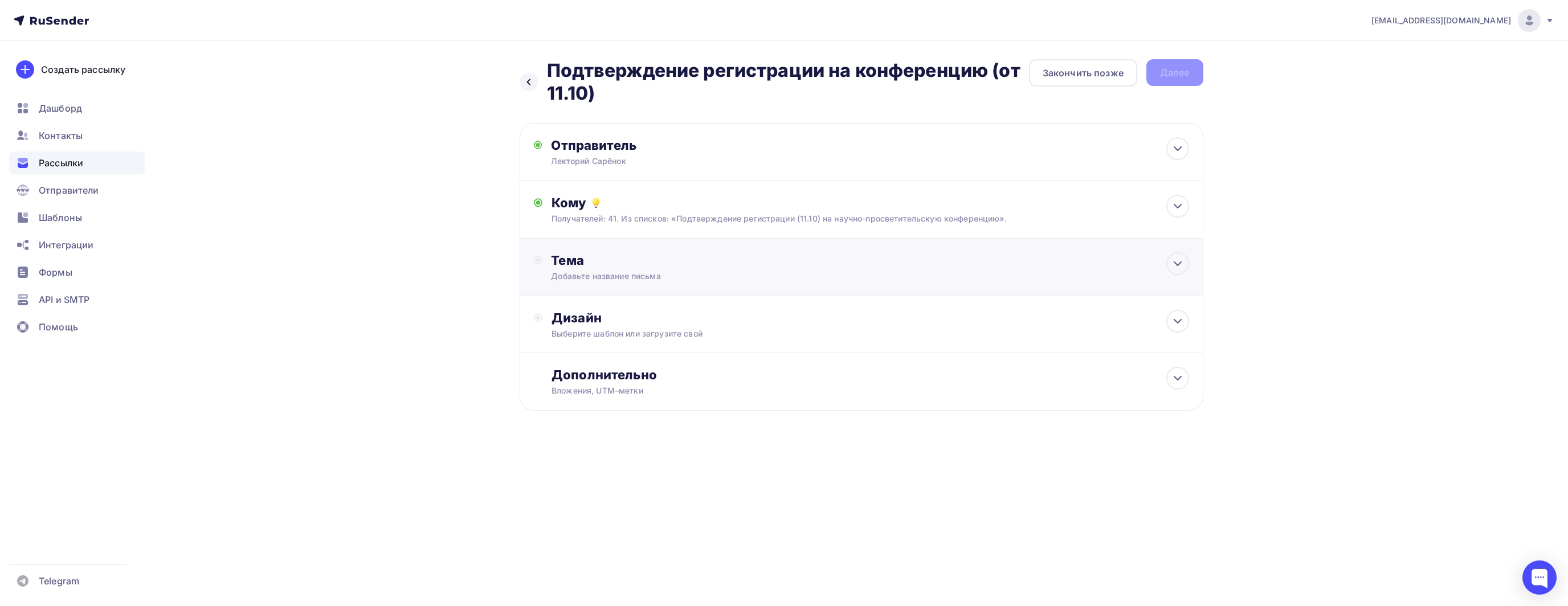
click at [686, 276] on div "Добавьте название письма" at bounding box center [653, 276] width 203 height 11
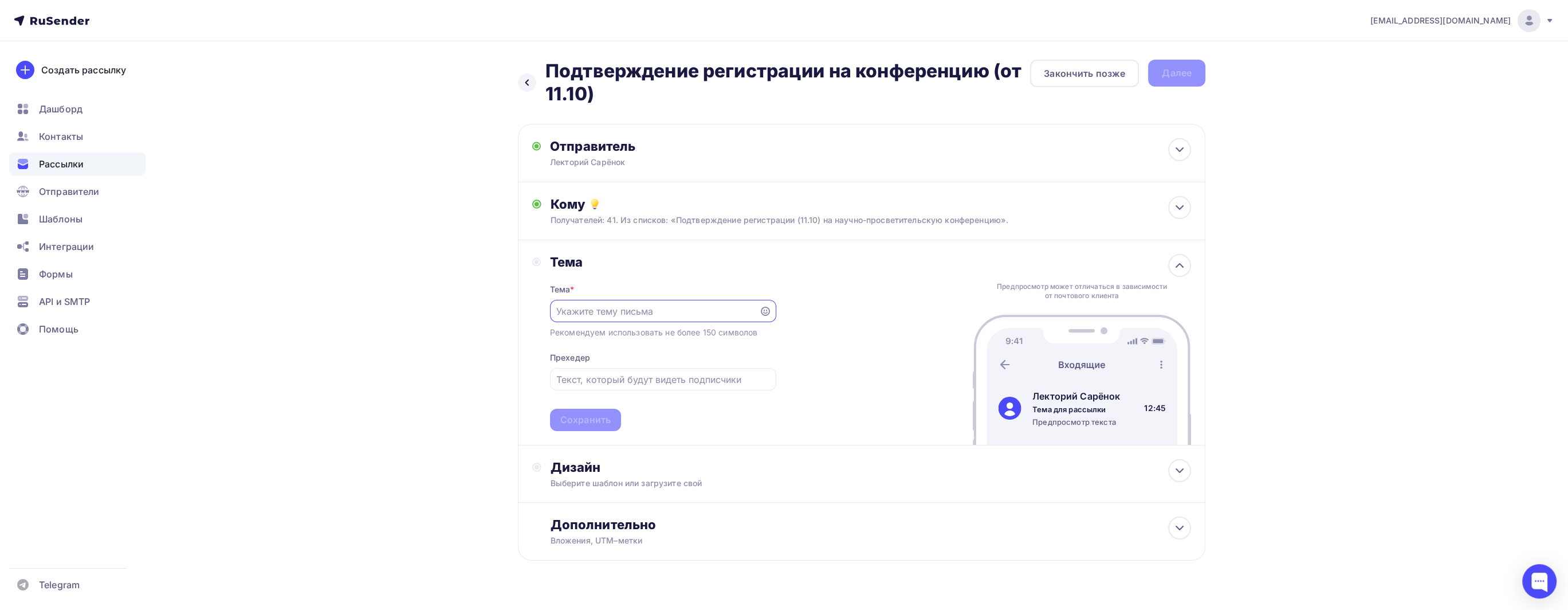
click at [671, 309] on input "text" at bounding box center [654, 311] width 196 height 14
click at [638, 320] on div at bounding box center [663, 311] width 226 height 23
click at [646, 315] on input "text" at bounding box center [654, 311] width 196 height 14
click at [650, 386] on div at bounding box center [663, 379] width 226 height 23
click at [663, 329] on div "Рекомендуем использовать не более 150 символов" at bounding box center [653, 332] width 208 height 11
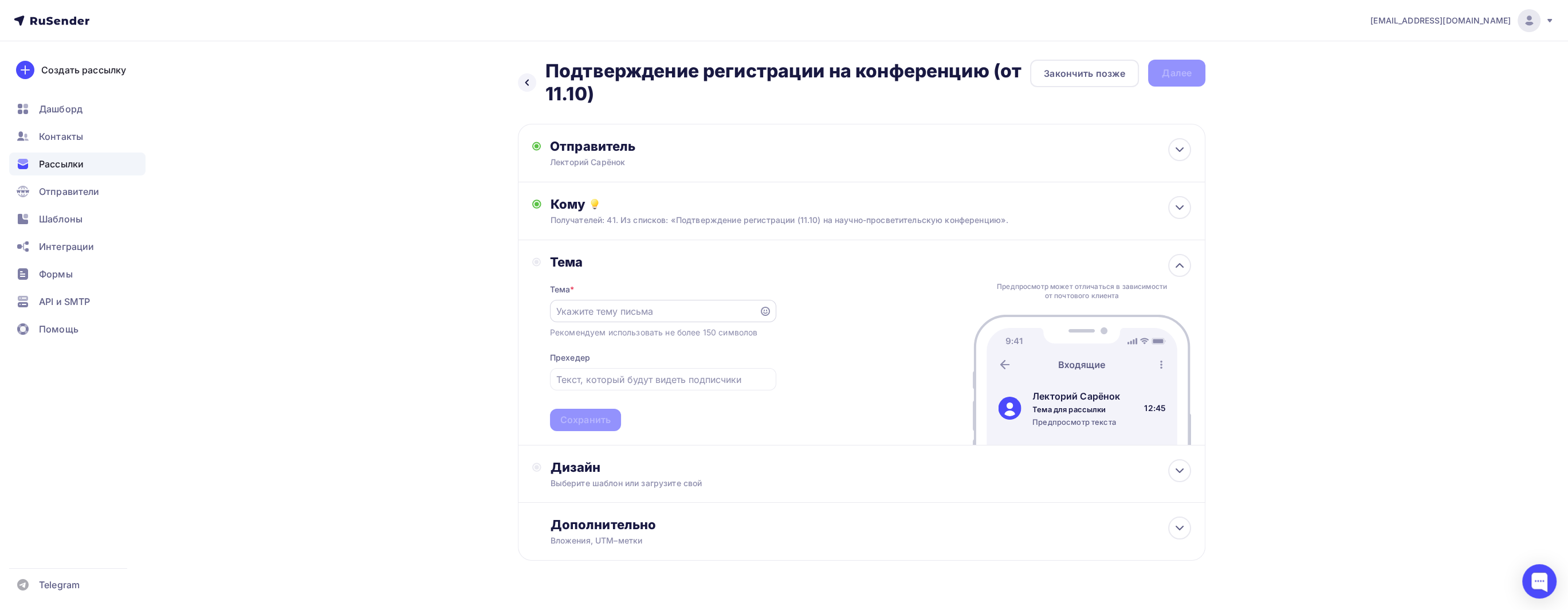
click at [672, 316] on input "text" at bounding box center [654, 311] width 196 height 14
paste input "✅Подтверждение участия"
type input "✅Подтверждение участия"
click at [688, 377] on input "text" at bounding box center [663, 380] width 213 height 14
click at [622, 390] on div "Тема * ✅Подтверждение участия Рекомендуем использовать не более 150 символов Пр…" at bounding box center [663, 350] width 226 height 161
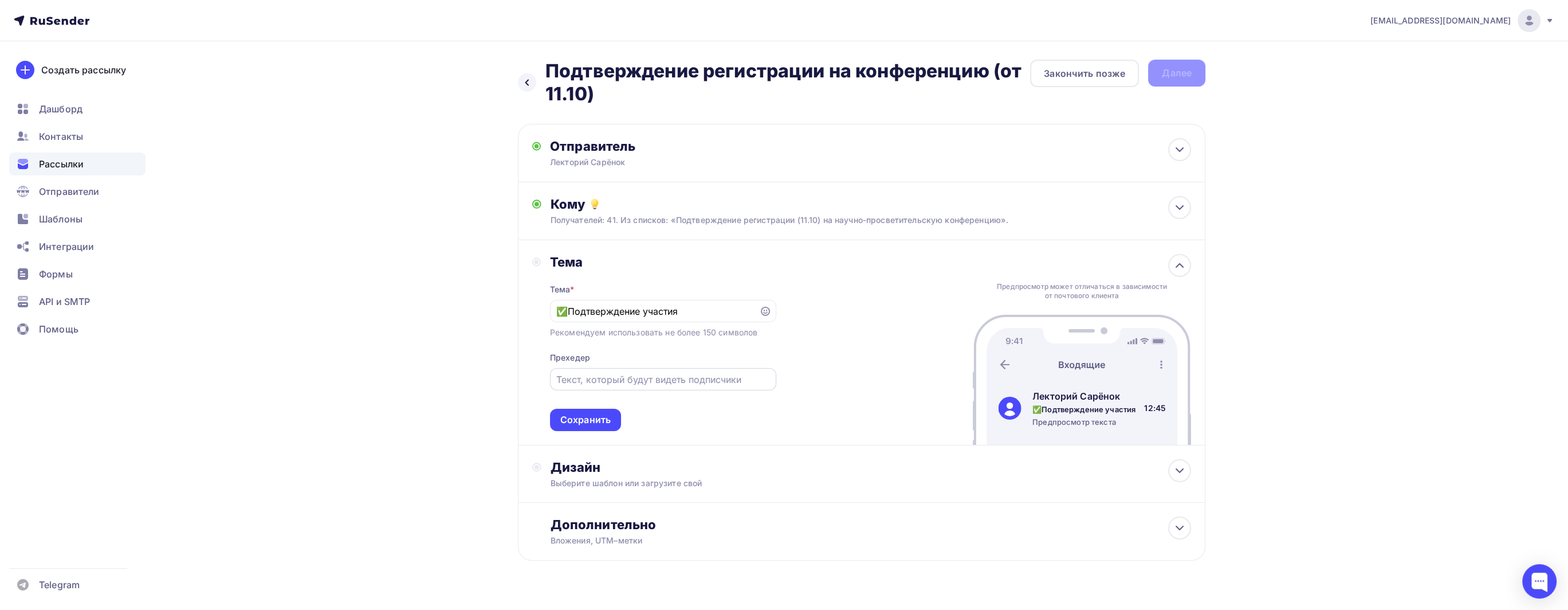
click at [645, 374] on input "text" at bounding box center [663, 380] width 213 height 14
paste input "Научно-просветительская конференция «Учёный Сарёнок»"
type input "Научно-просветительская конференция «Учёный Сарёнок»"
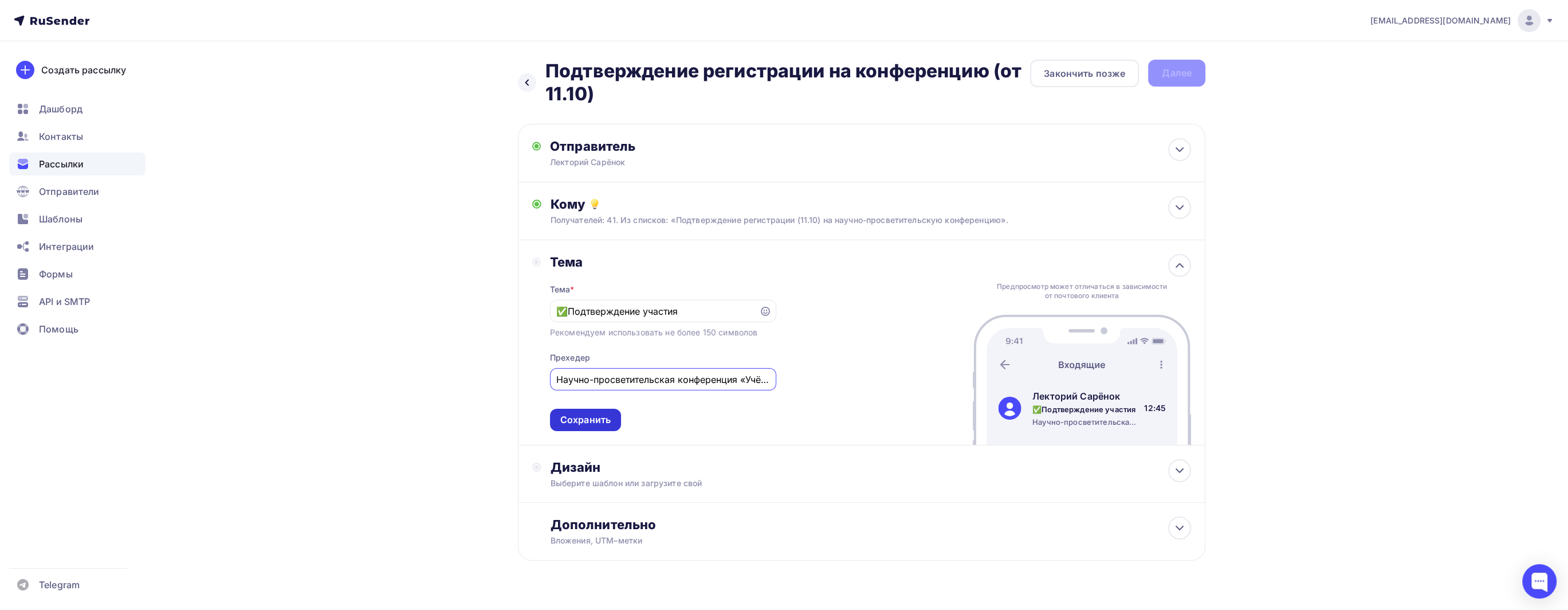
click at [610, 414] on div "Сохранить" at bounding box center [585, 420] width 71 height 23
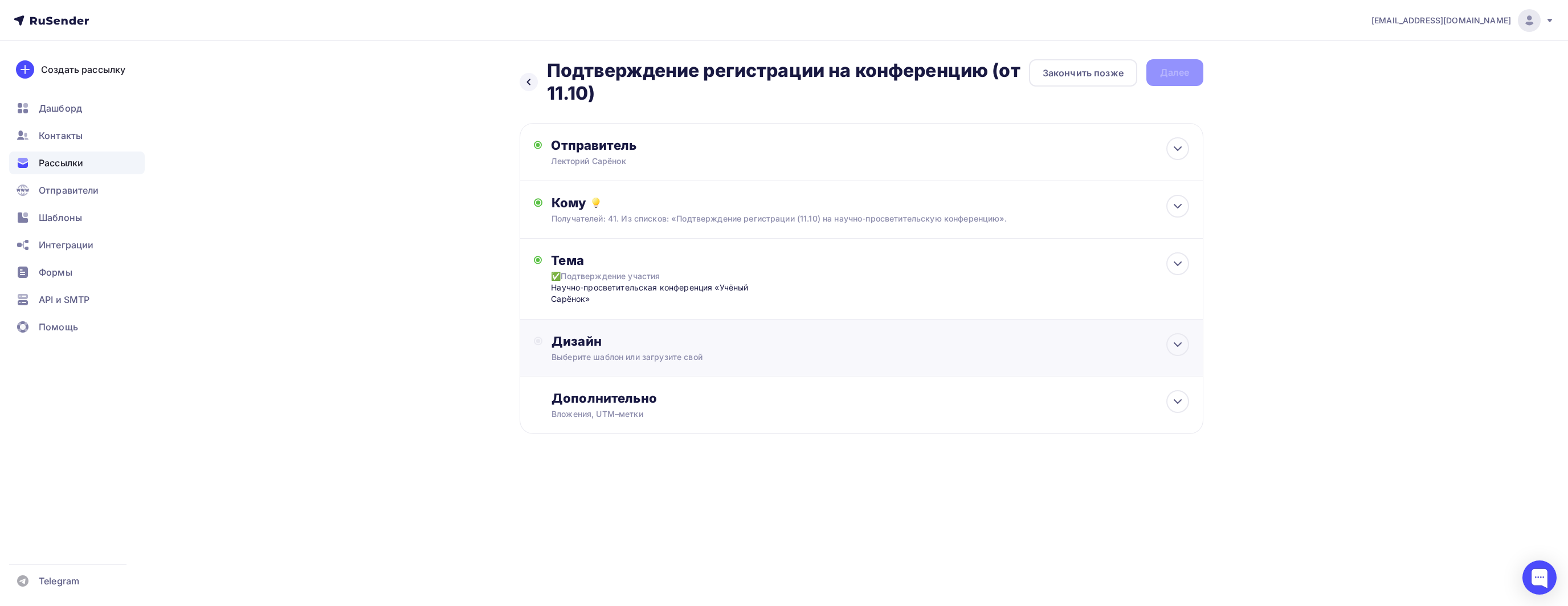
click at [634, 333] on div "Дизайн" at bounding box center [870, 341] width 637 height 16
click at [610, 385] on div "Выбрать шаблон" at bounding box center [601, 387] width 79 height 13
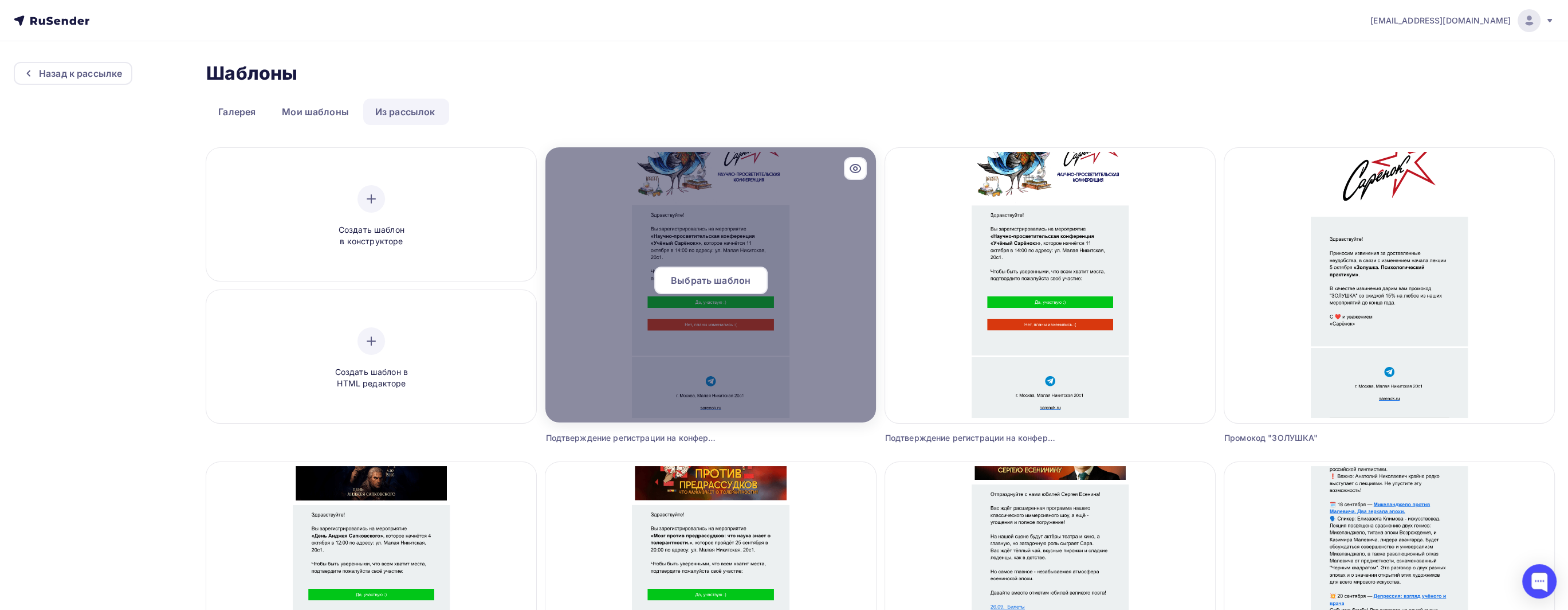
click at [703, 281] on span "Выбрать шаблон" at bounding box center [710, 280] width 80 height 14
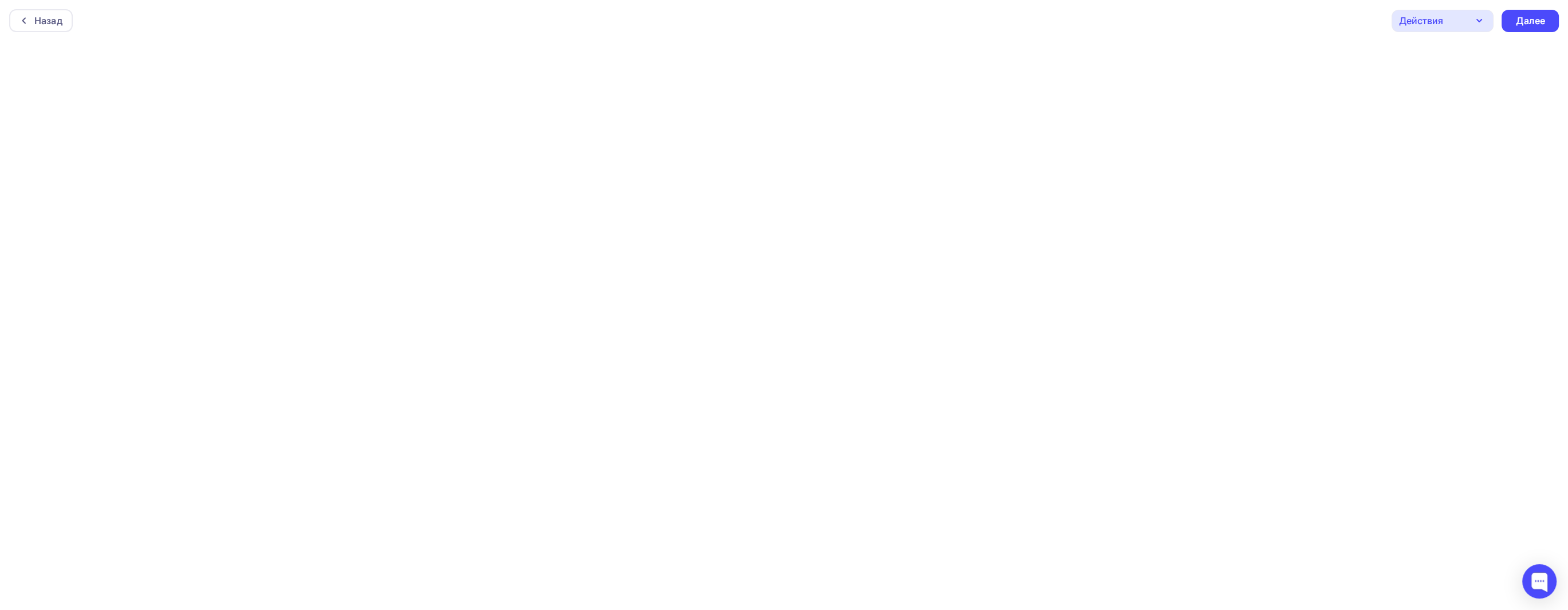
scroll to position [2, 0]
click at [1531, 16] on div "Далее" at bounding box center [1530, 18] width 30 height 13
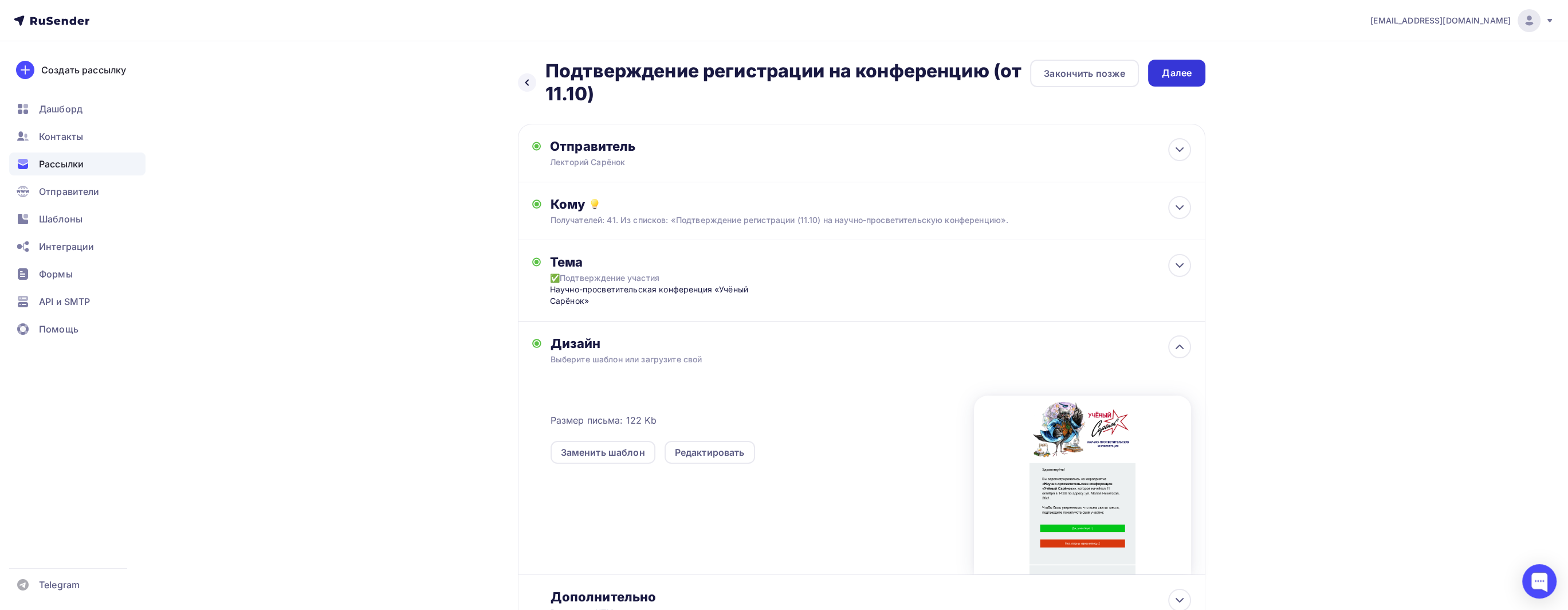
click at [1165, 78] on div "Далее" at bounding box center [1177, 73] width 30 height 13
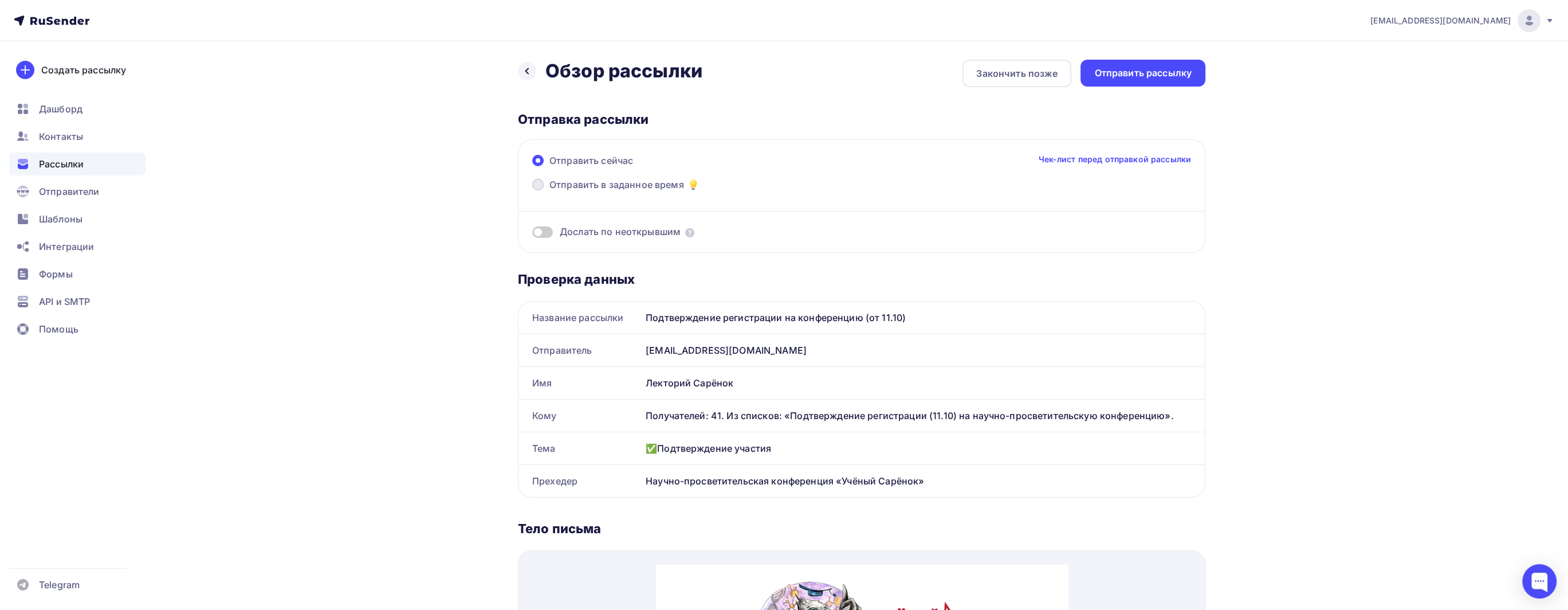
click at [636, 186] on span "Отправить в заданное время" at bounding box center [616, 185] width 134 height 14
click at [549, 192] on input "Отправить в заданное время" at bounding box center [549, 192] width 0 height 0
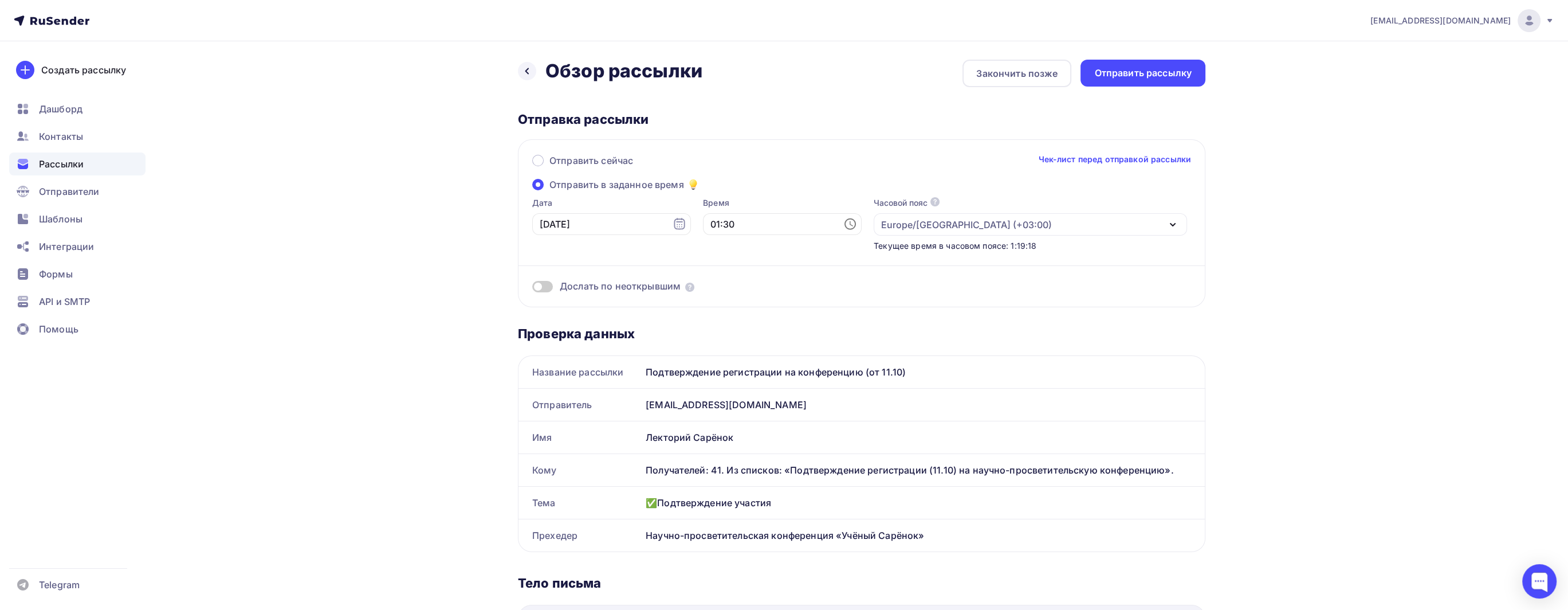
drag, startPoint x: 1289, startPoint y: 487, endPoint x: 1179, endPoint y: 417, distance: 130.4
click at [1288, 486] on div "[EMAIL_ADDRESS][DOMAIN_NAME] Аккаунт Тарифы Выйти Создать рассылку [GEOGRAPHIC_…" at bounding box center [784, 589] width 1568 height 1178
click at [720, 223] on input "01:30" at bounding box center [782, 224] width 158 height 22
click at [721, 280] on li "09" at bounding box center [719, 277] width 59 height 18
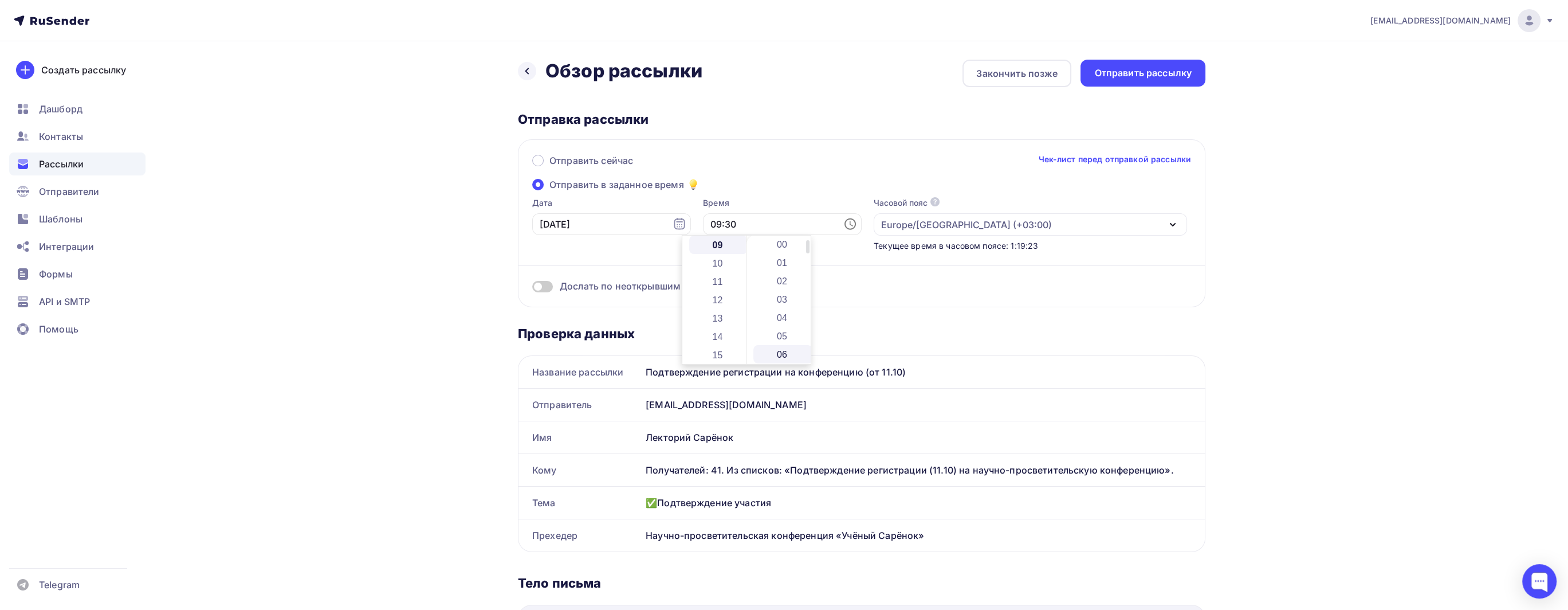
scroll to position [0, 0]
click at [780, 247] on li "00" at bounding box center [783, 244] width 59 height 18
type input "09:00"
click at [732, 217] on input "09:00" at bounding box center [782, 224] width 158 height 22
click at [770, 182] on div "Отправить сейчас Чек-лист перед отправкой рассылки Отправить в заданное время Д…" at bounding box center [862, 223] width 687 height 168
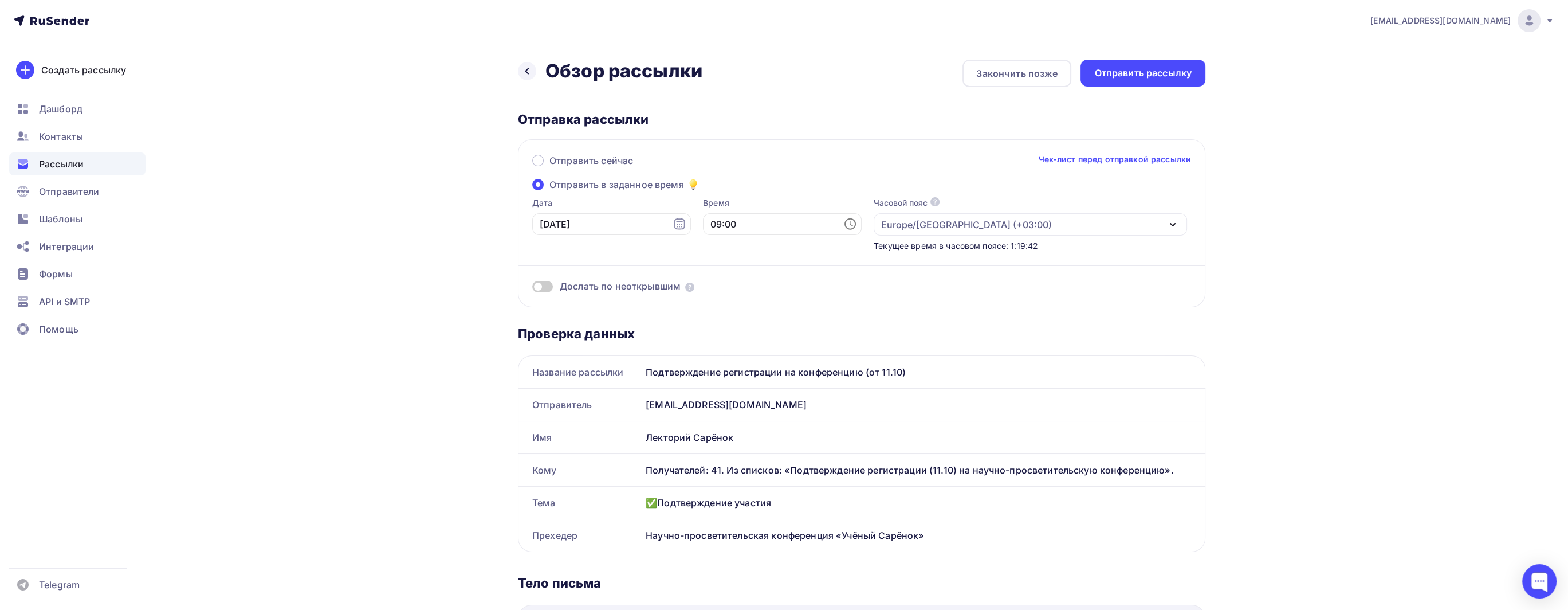
drag, startPoint x: 422, startPoint y: 213, endPoint x: 427, endPoint y: 207, distance: 7.8
click at [422, 213] on div "Назад Обзор рассылки Обзор рассылки Закончить позже Отправить рассылку Отправка…" at bounding box center [784, 609] width 939 height 1136
click at [1160, 75] on div "Отправить рассылку" at bounding box center [1143, 73] width 97 height 13
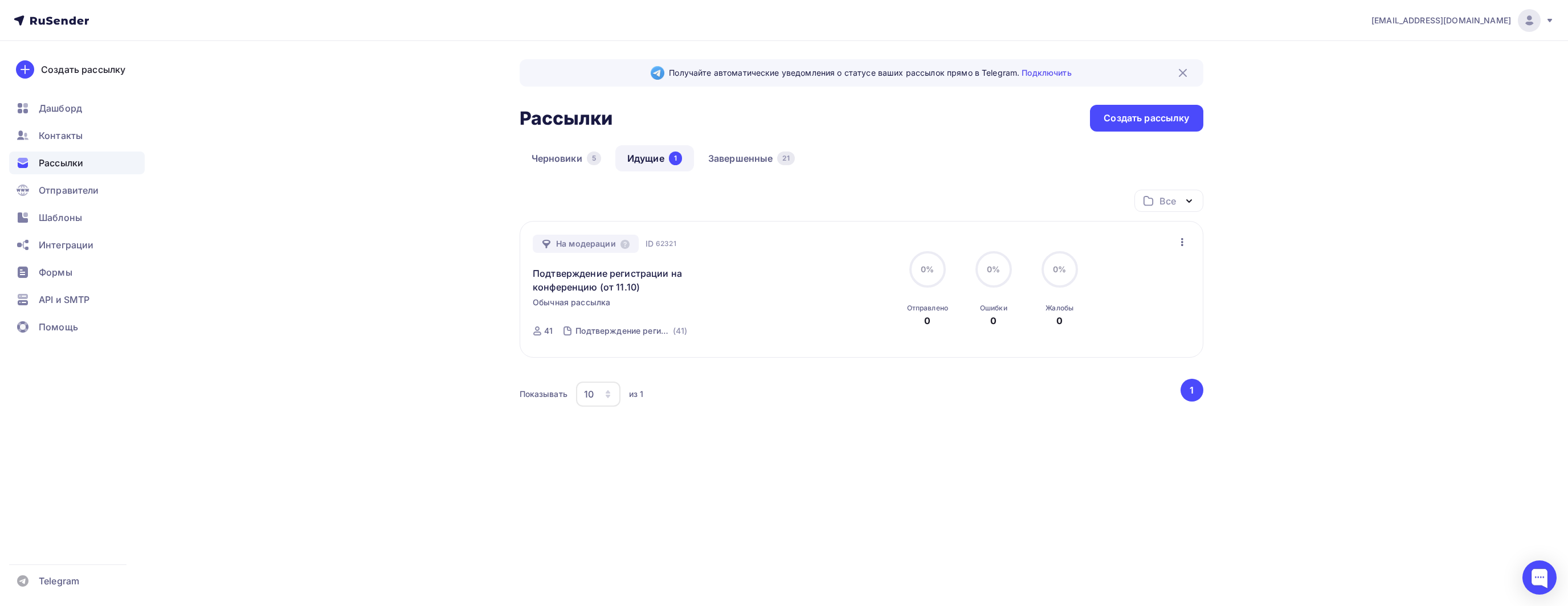
click at [1186, 237] on icon "button" at bounding box center [1183, 242] width 14 height 14
click at [1163, 274] on div "Изменить время отправки" at bounding box center [1116, 272] width 144 height 14
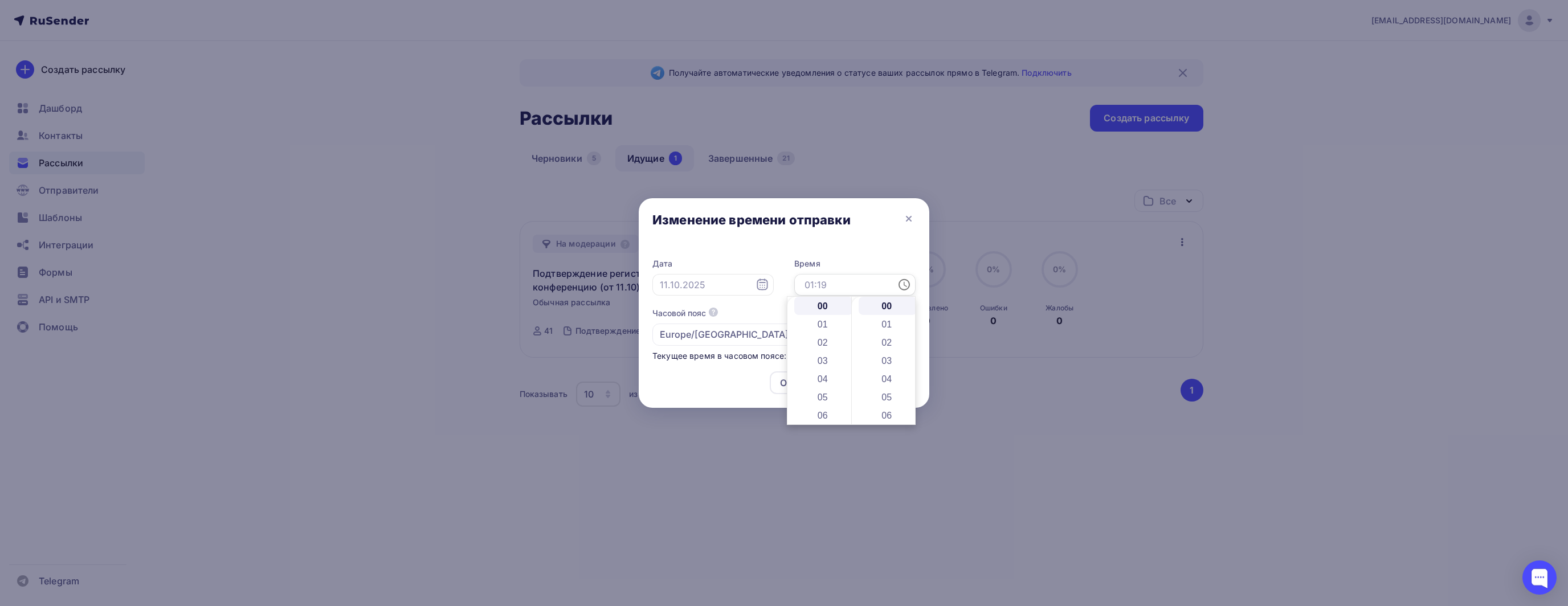
click at [894, 279] on input "text" at bounding box center [854, 284] width 121 height 22
click at [834, 356] on li "09" at bounding box center [824, 356] width 59 height 18
type input "09:00"
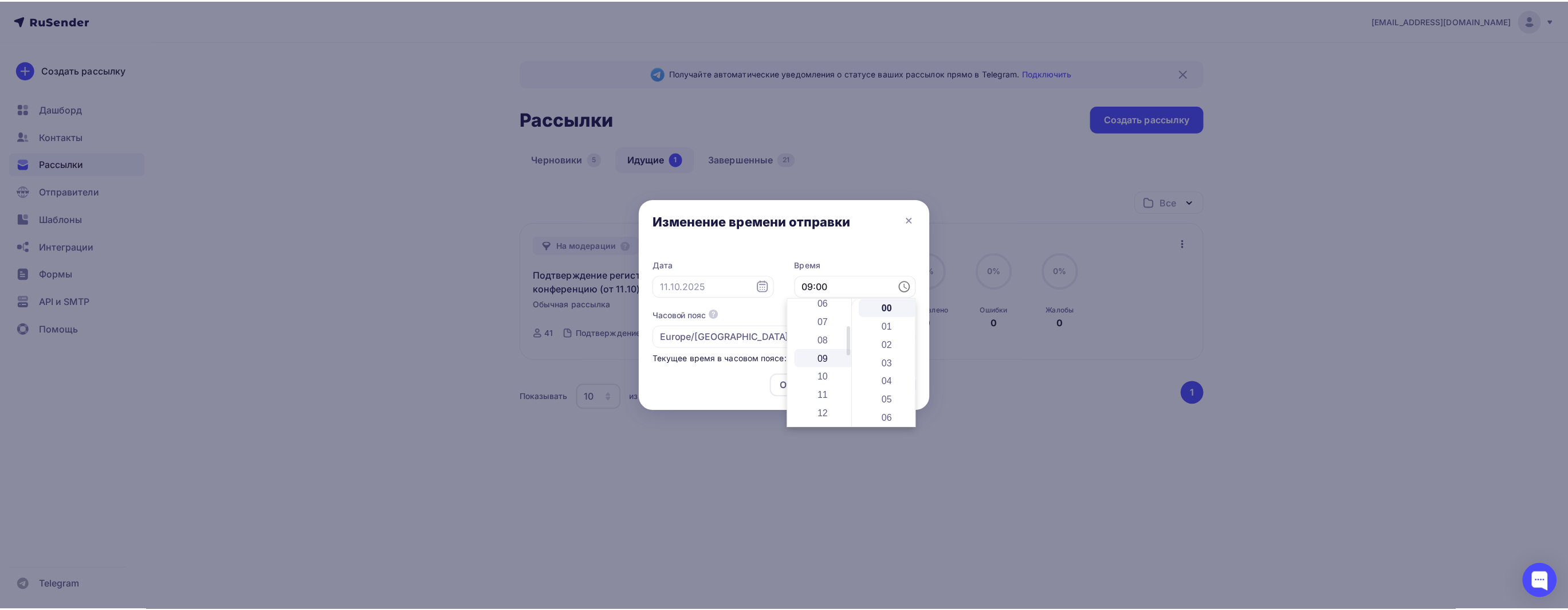
scroll to position [165, 0]
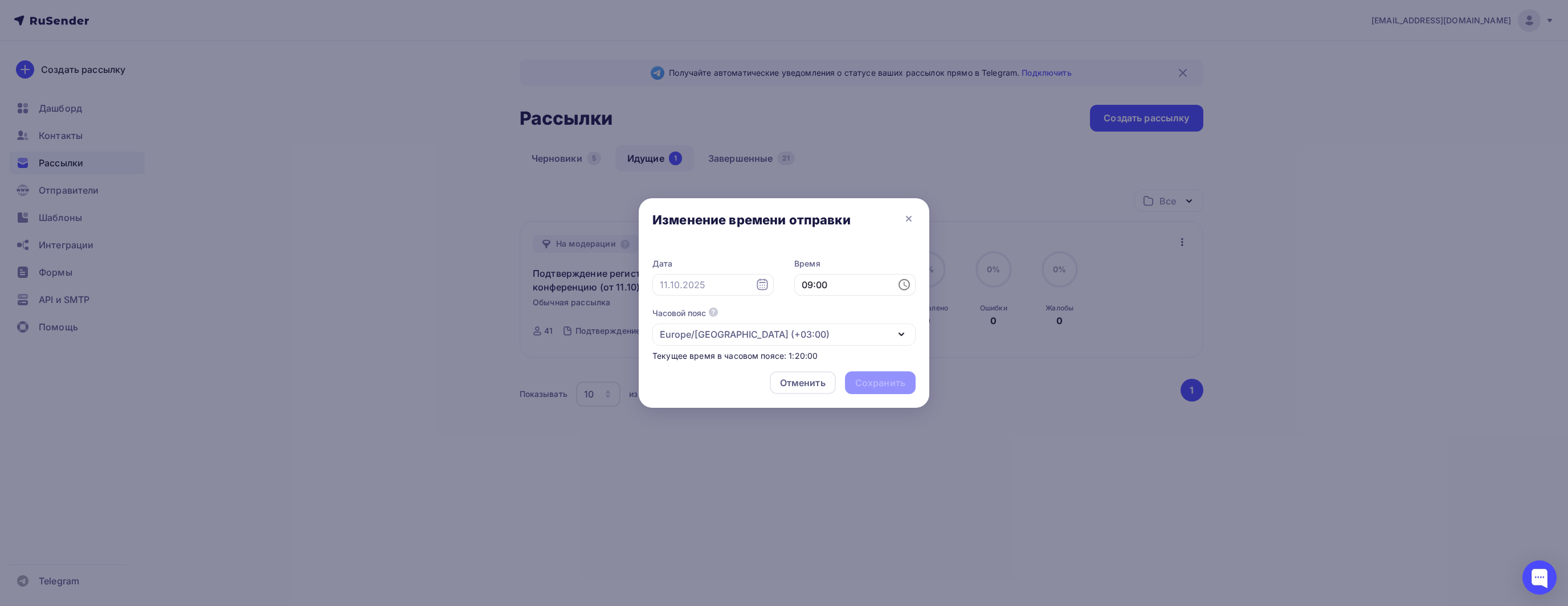
click at [729, 390] on div "Отменить Сохранить" at bounding box center [784, 384] width 291 height 45
click at [884, 390] on div "Отменить Сохранить" at bounding box center [784, 384] width 291 height 45
drag, startPoint x: 803, startPoint y: 377, endPoint x: 879, endPoint y: 364, distance: 77.1
click at [803, 376] on div "Отменить" at bounding box center [803, 383] width 46 height 14
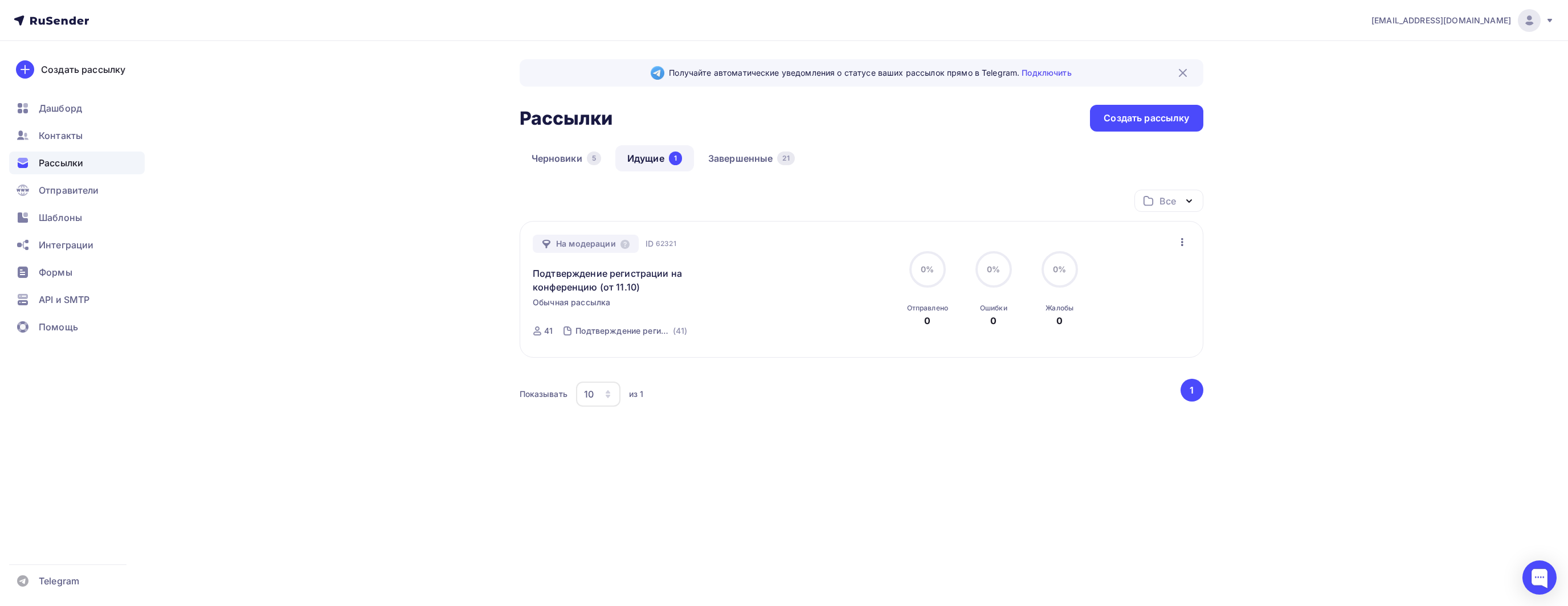
click at [1194, 234] on div "На модерации ID 62321 Подтверждение регистрации на конференцию (от 11.10) Обычн…" at bounding box center [861, 289] width 684 height 136
click at [1190, 236] on div "На модерации ID 62321 Подтверждение регистрации на конференцию (от 11.10) Обычн…" at bounding box center [861, 289] width 684 height 136
click at [1174, 248] on div "На модерации ID 62321 Подтверждение регистрации на конференцию (от 11.10) Обычн…" at bounding box center [861, 289] width 657 height 110
click at [1183, 244] on icon "button" at bounding box center [1182, 241] width 2 height 8
click at [1135, 297] on div "Отменить рассылку" at bounding box center [1116, 294] width 144 height 14
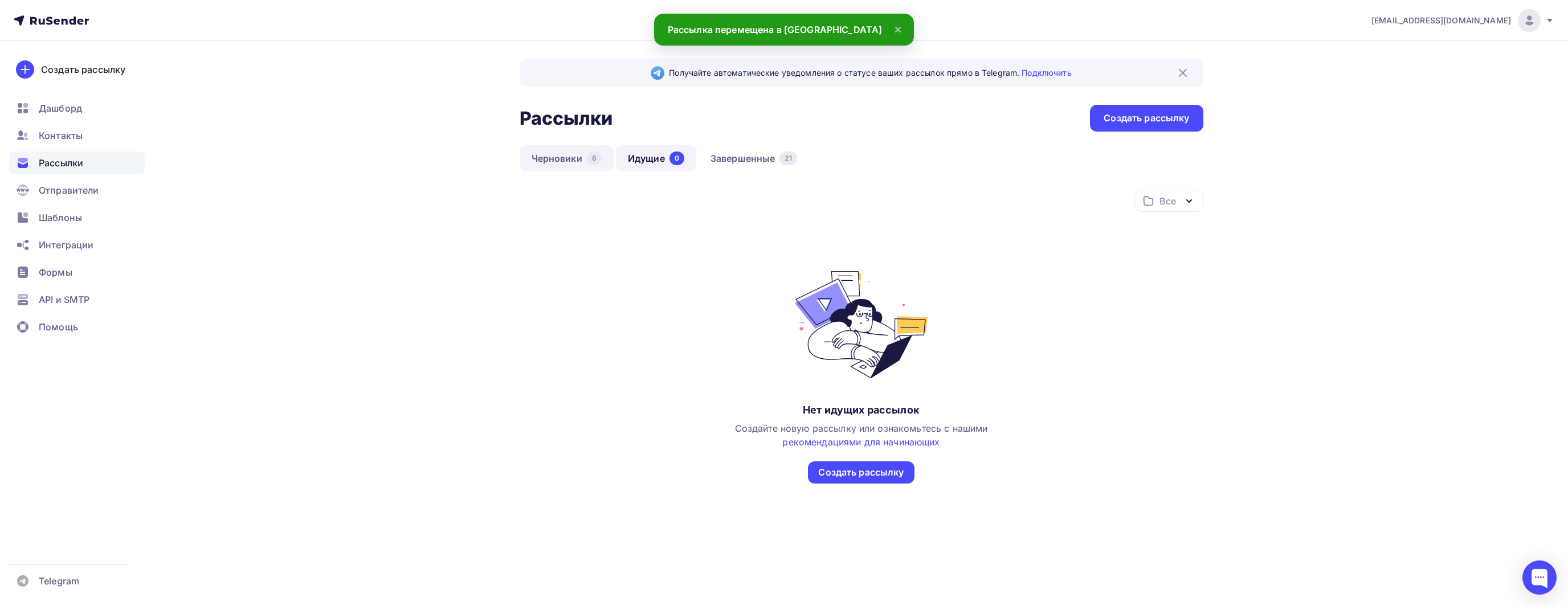
click at [557, 160] on link "Черновики 6" at bounding box center [567, 157] width 94 height 26
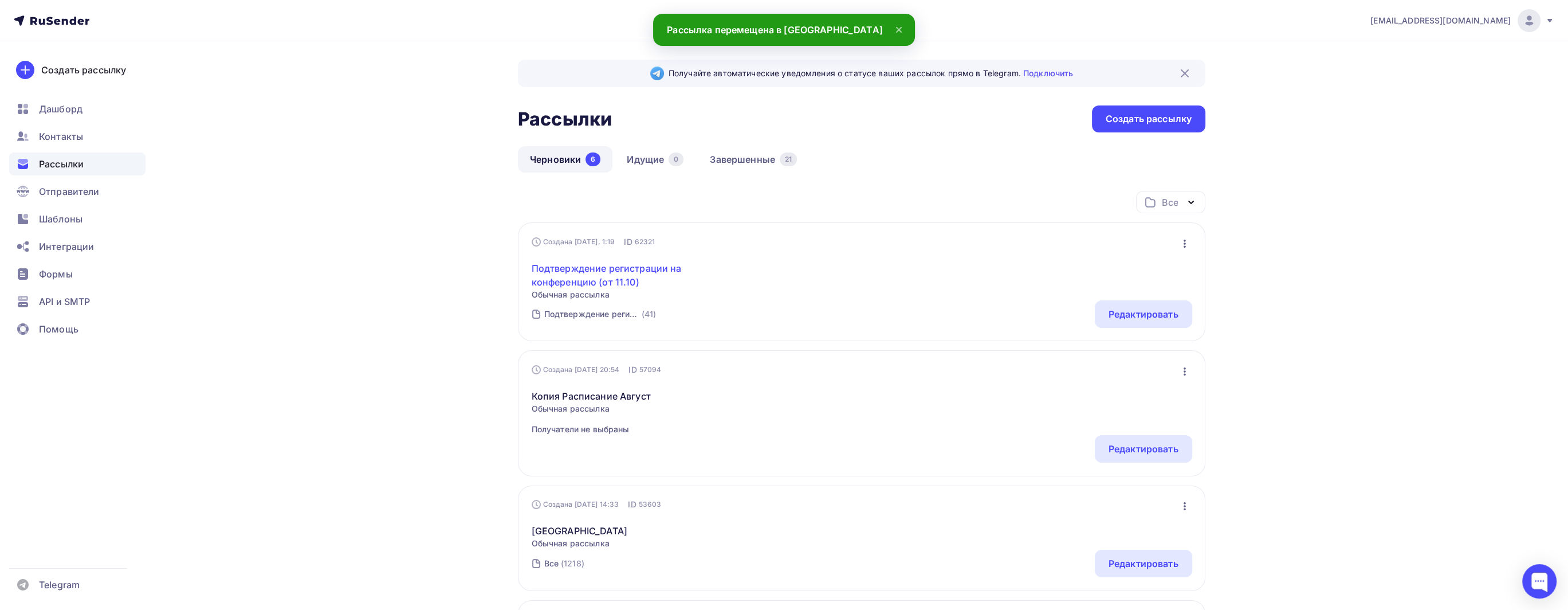
click at [621, 271] on link "Подтверждение регистрации на конференцию (от 11.10)" at bounding box center [629, 275] width 196 height 27
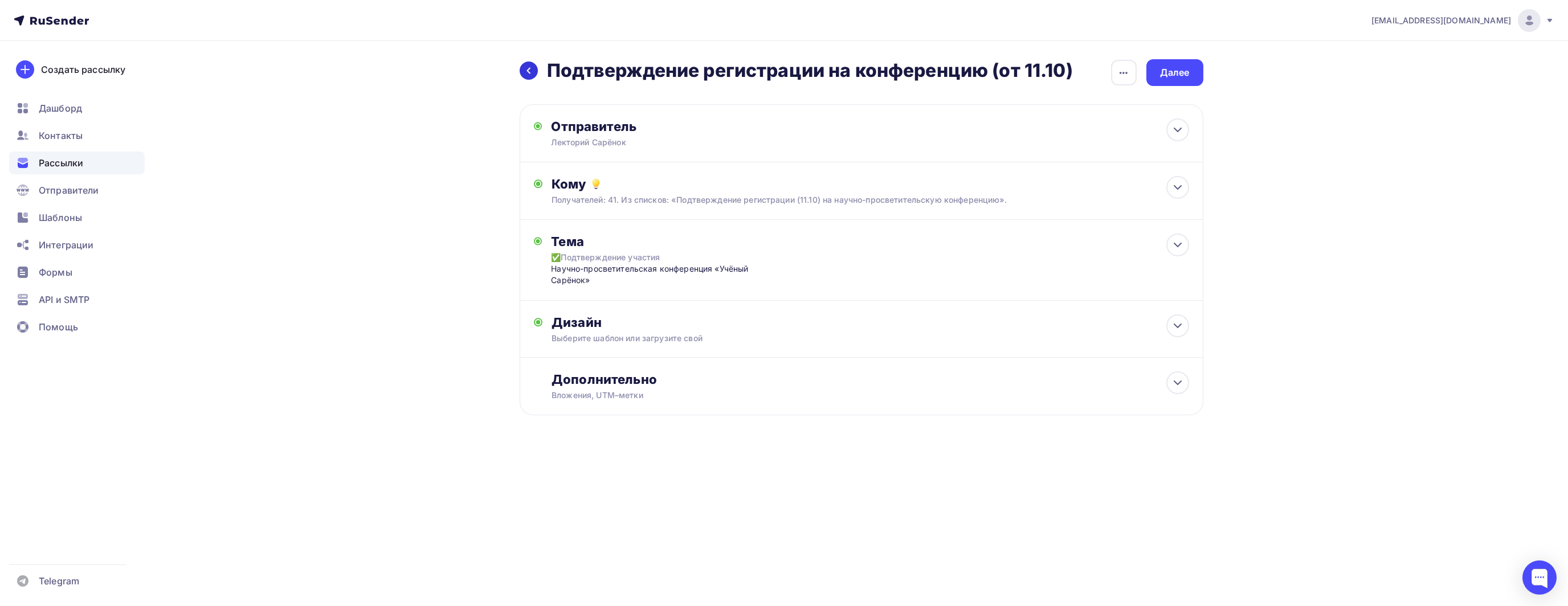
click at [531, 73] on icon at bounding box center [529, 70] width 9 height 9
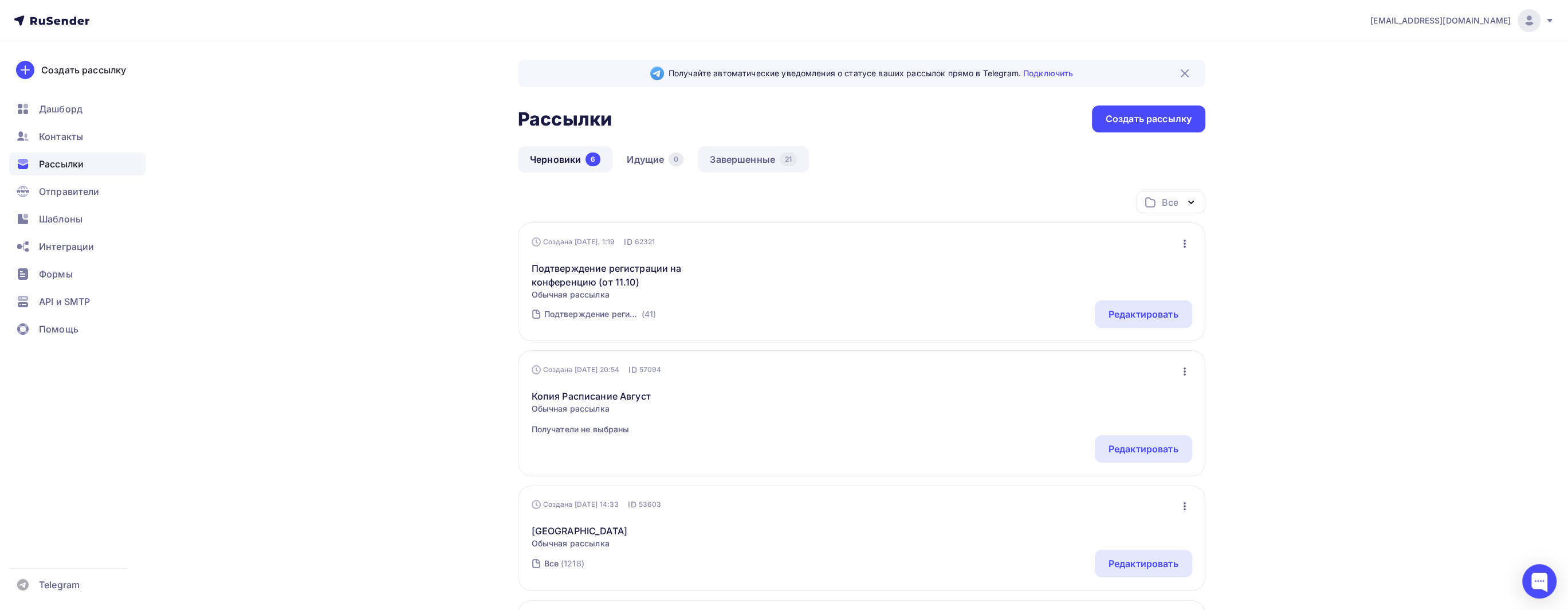
click at [761, 157] on link "Завершенные 21" at bounding box center [753, 158] width 111 height 26
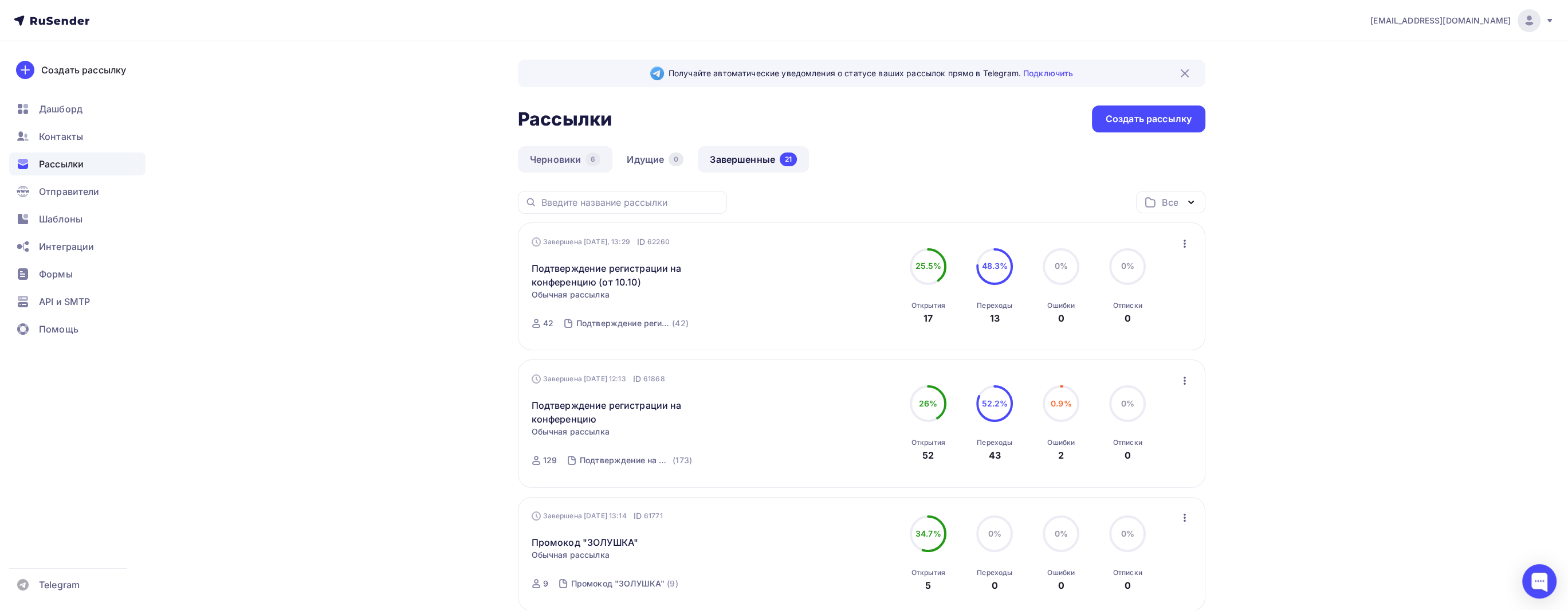
click at [553, 168] on link "Черновики 6" at bounding box center [565, 158] width 94 height 26
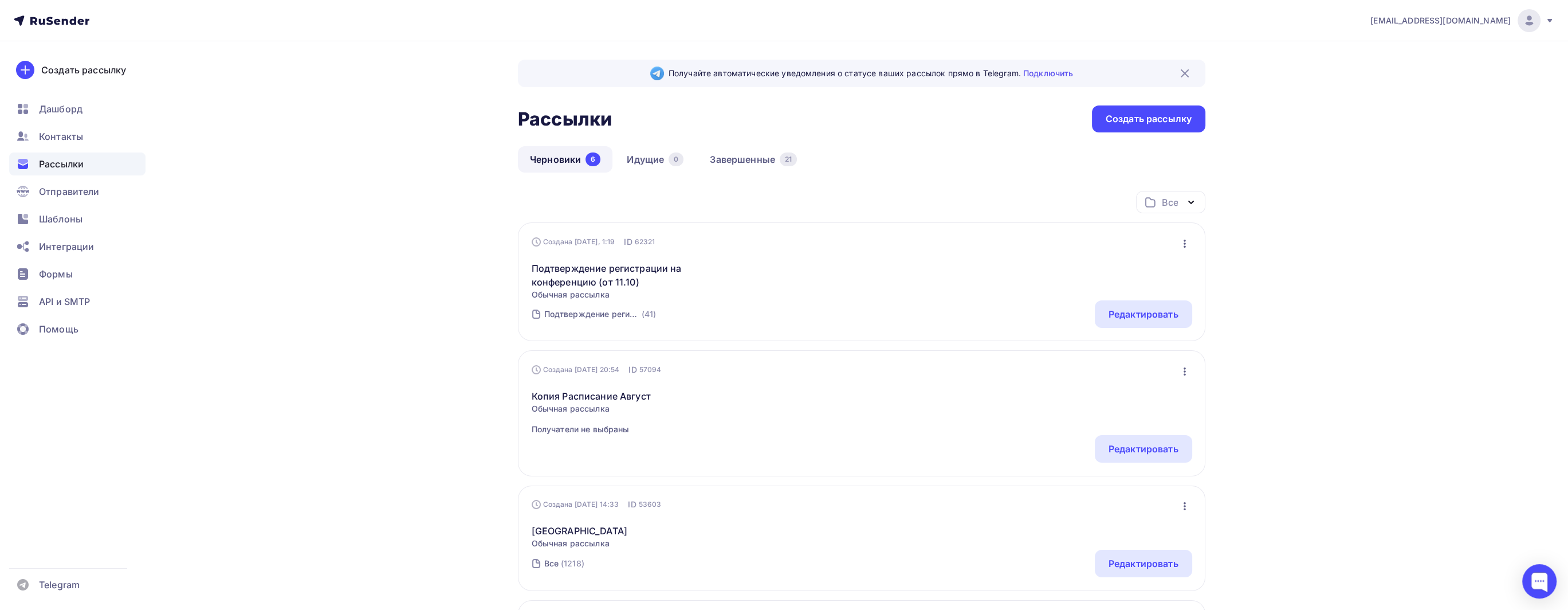
click at [418, 287] on div "Получайте автоматические уведомления о статусе ваших рассылок прямо в Telegram.…" at bounding box center [784, 577] width 939 height 1071
click at [1410, 500] on div "[EMAIL_ADDRESS][DOMAIN_NAME] Аккаунт Тарифы Выйти Создать рассылку [GEOGRAPHIC_…" at bounding box center [784, 556] width 1568 height 1113
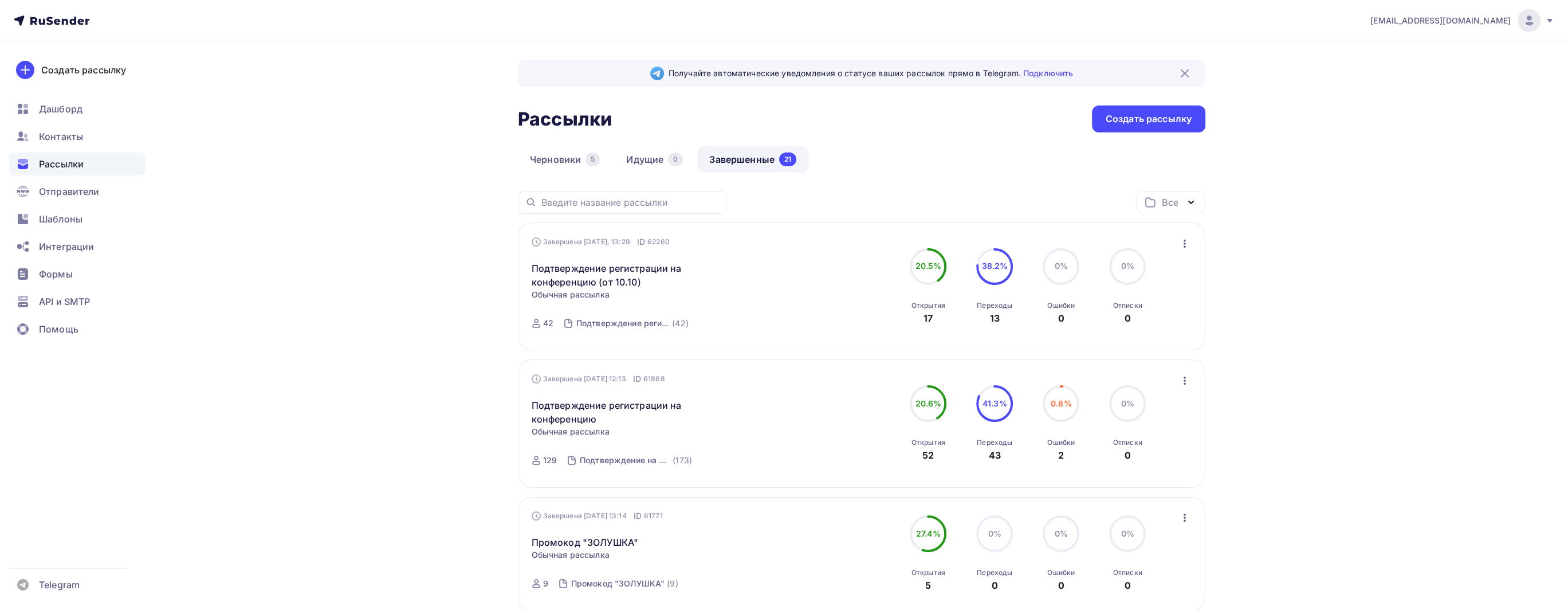
click at [593, 245] on div "Завершена [DATE], 13:29 ID 62260" at bounding box center [601, 242] width 138 height 11
click at [601, 278] on link "Подтверждение регистрации на конференцию (от 10.10)" at bounding box center [629, 275] width 196 height 27
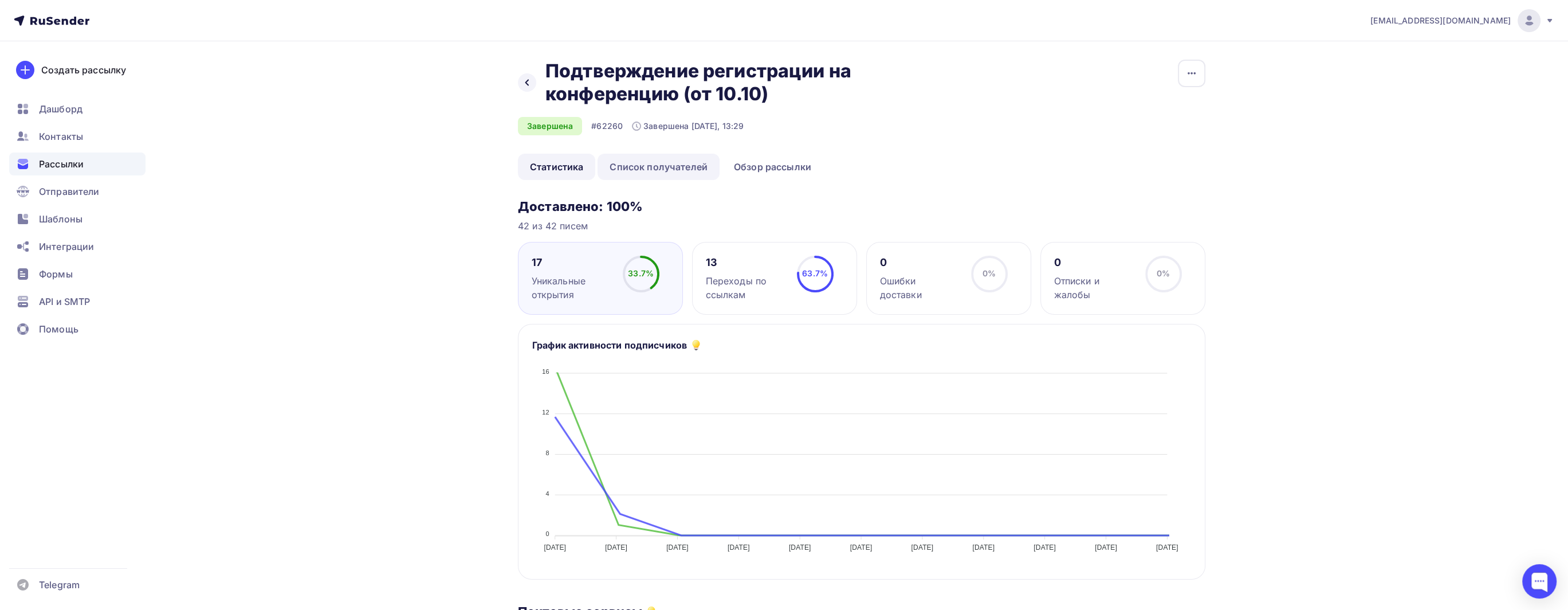
click at [656, 167] on link "Список получателей" at bounding box center [658, 166] width 122 height 26
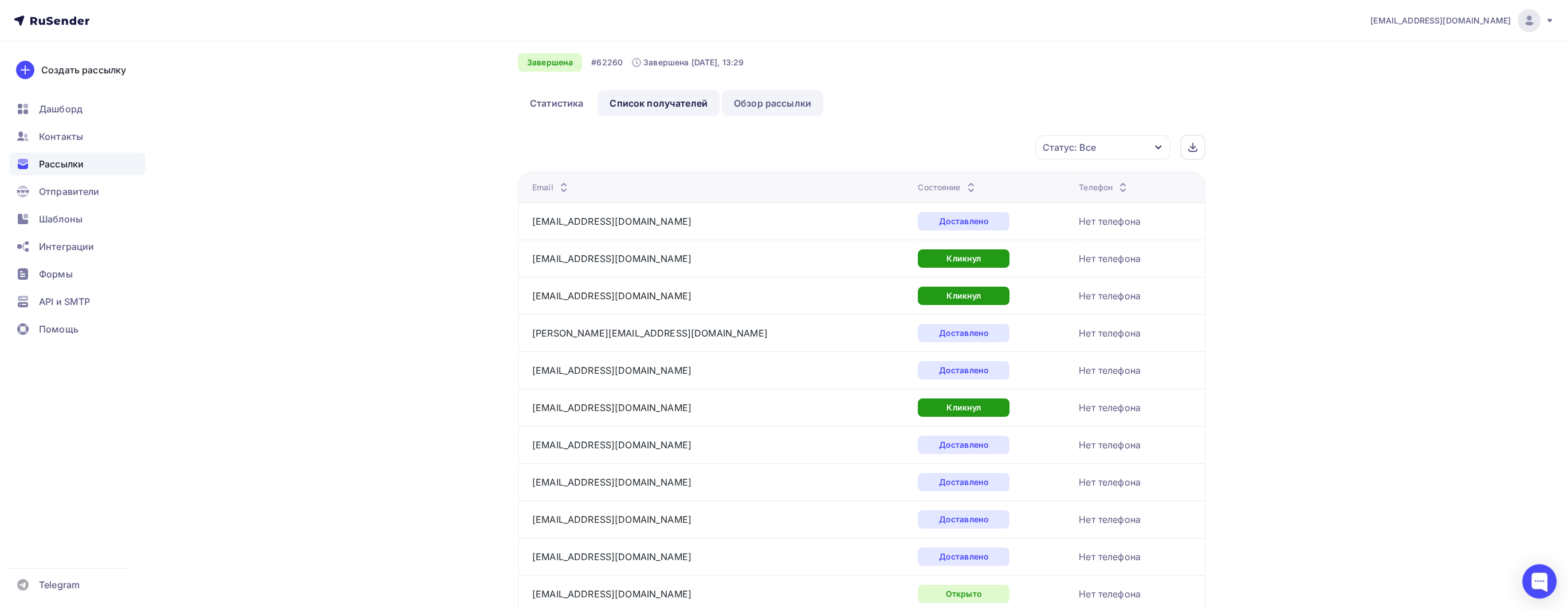
scroll to position [57, 0]
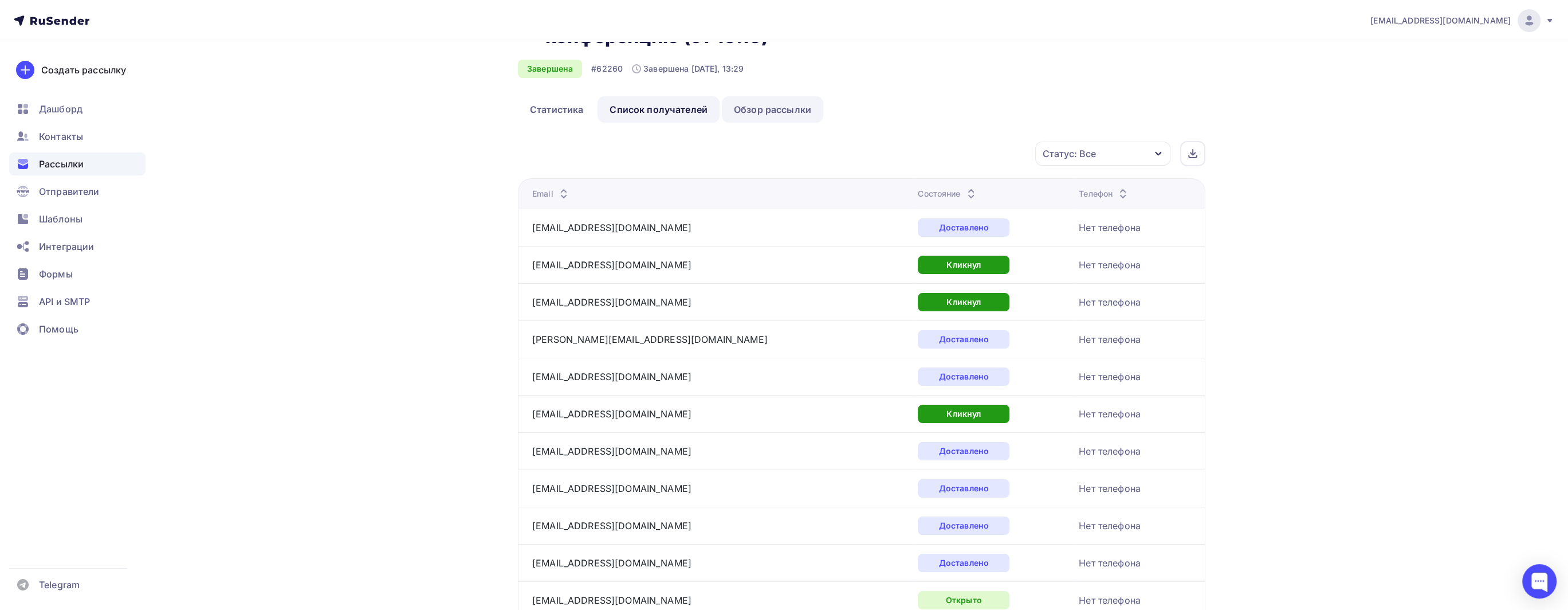
click at [763, 122] on link "Обзор рассылки" at bounding box center [772, 109] width 101 height 26
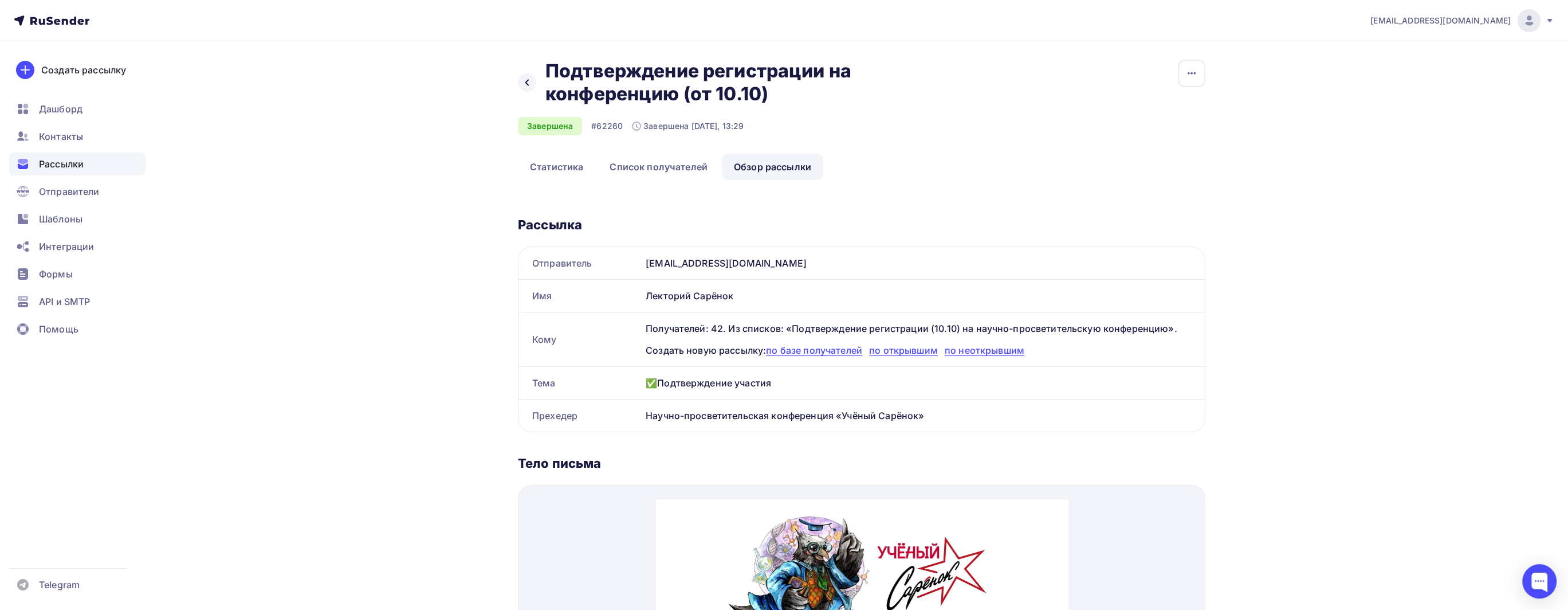
click at [710, 359] on div "Получателей: 42. Из списков: «Подтверждение регистрации (10.10) на научно-просв…" at bounding box center [922, 339] width 564 height 54
click at [699, 374] on div "✅Подтверждение участия" at bounding box center [922, 383] width 564 height 32
click at [697, 377] on div "✅Подтверждение участия" at bounding box center [922, 383] width 564 height 32
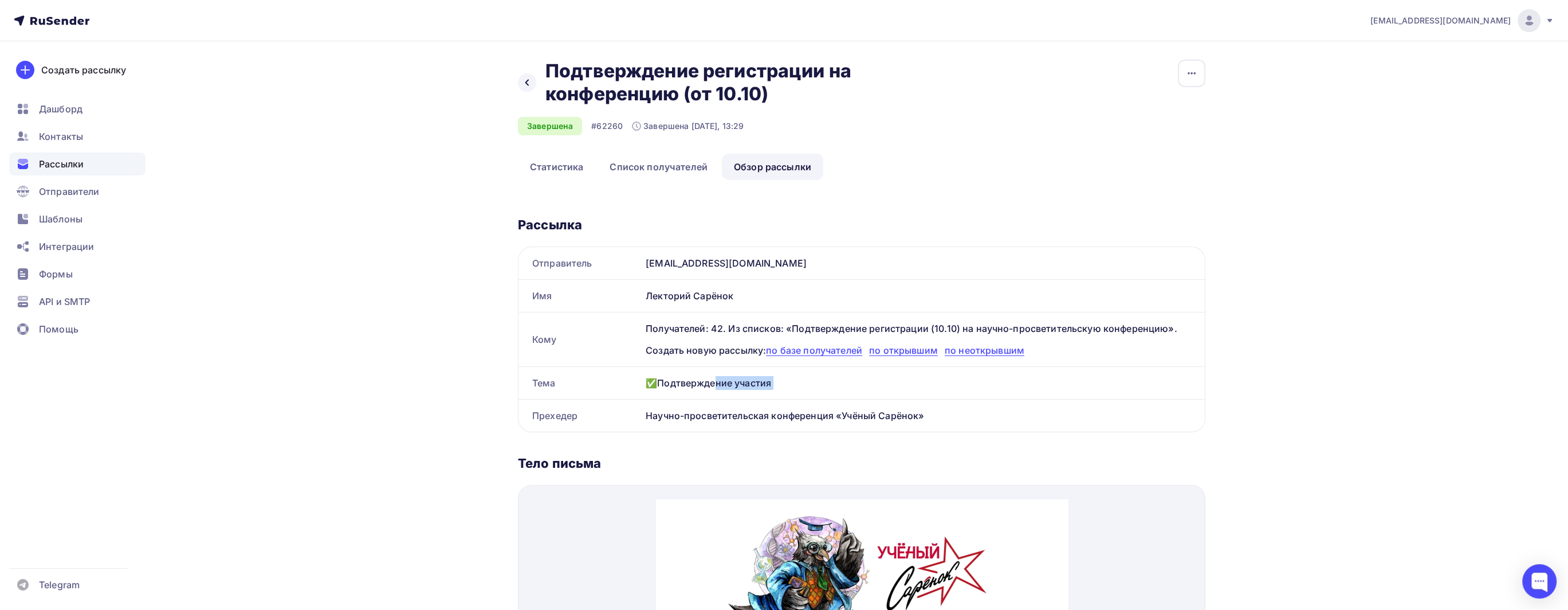
copy div "✅Подтверждение участия"
click at [717, 414] on div "Научно-просветительская конференция «Учёный Сарёнок»" at bounding box center [922, 416] width 564 height 32
copy div "Научно-просветительская конференция «Учёный Сарёнок» Название рассылки Отправит…"
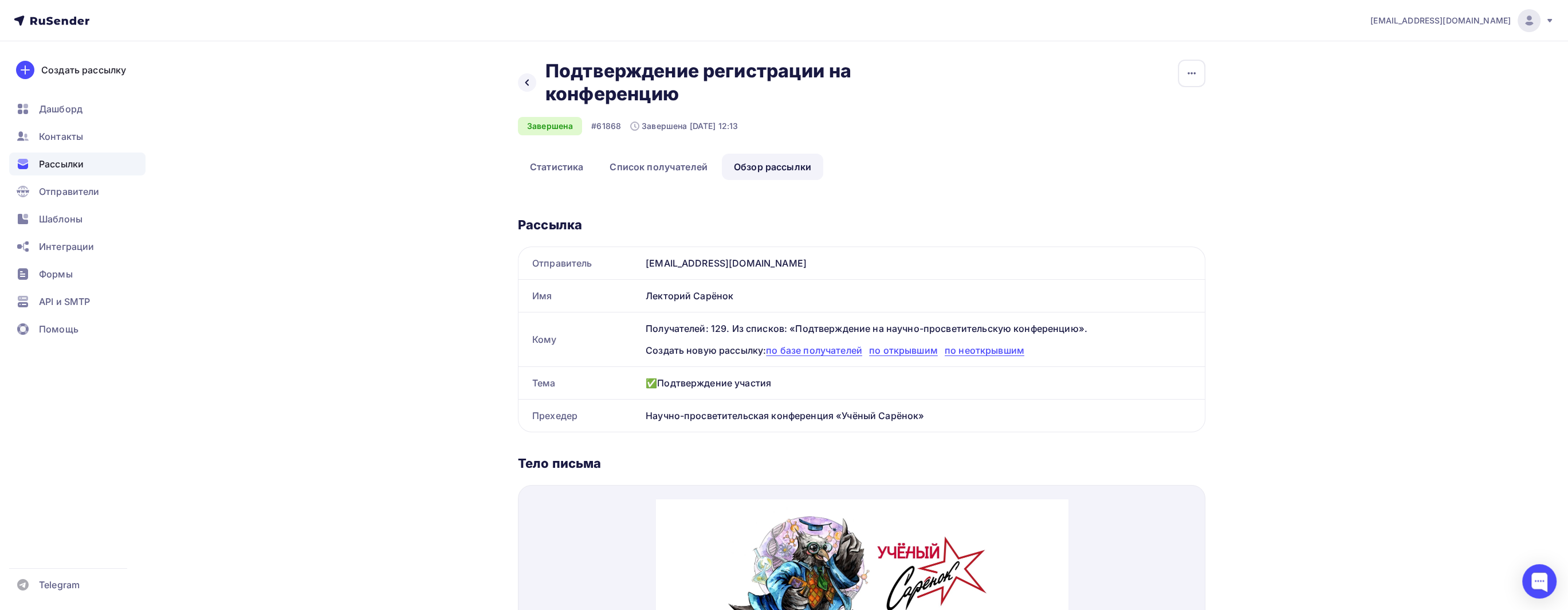
click at [401, 145] on div "Назад Подтверждение регистрации на конференцию Подтверждение регистрации на кон…" at bounding box center [784, 549] width 939 height 1016
click at [1381, 137] on div "info@sarenokbot.ru Аккаунт Тарифы Выйти Создать рассылку Дашборд Контакты Рассы…" at bounding box center [784, 529] width 1568 height 1058
